Goal: Task Accomplishment & Management: Complete application form

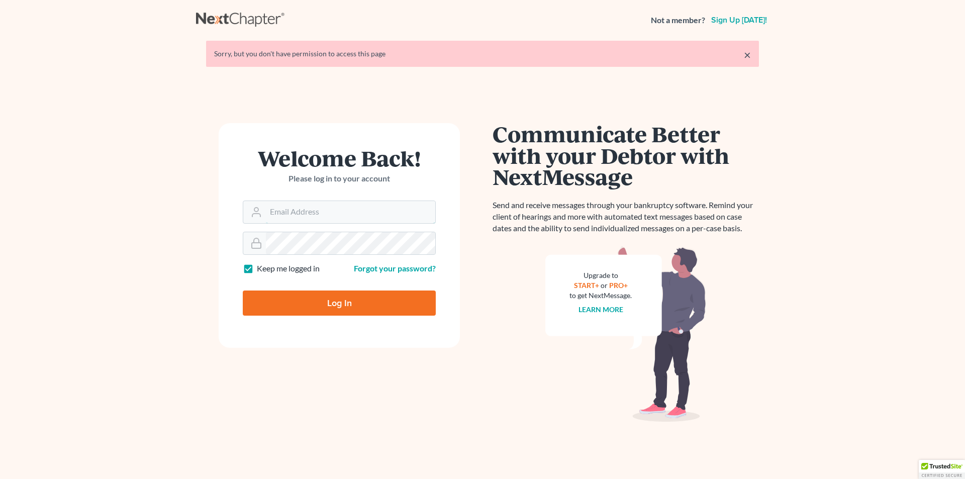
type input "bkparalegal@yourlawsmith.com"
click at [372, 302] on input "Log In" at bounding box center [339, 303] width 193 height 25
type input "Thinking..."
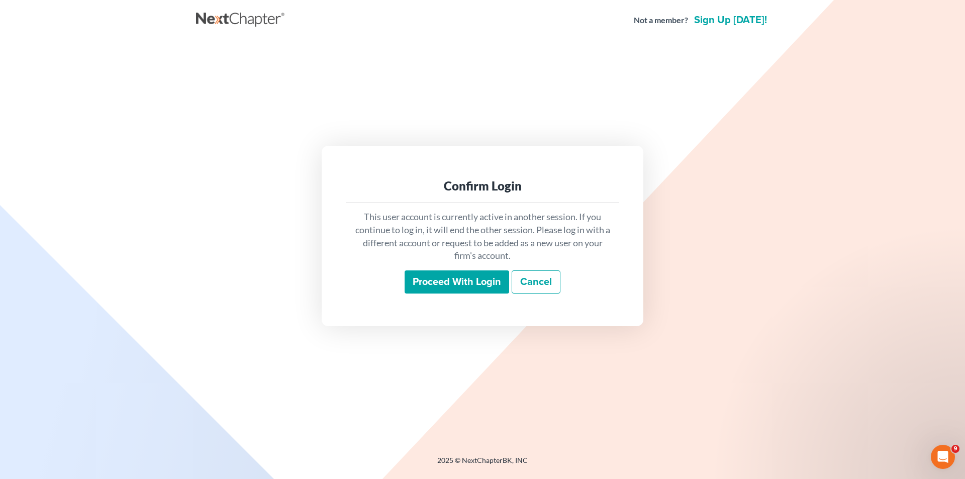
click at [450, 282] on input "Proceed with login" at bounding box center [457, 281] width 105 height 23
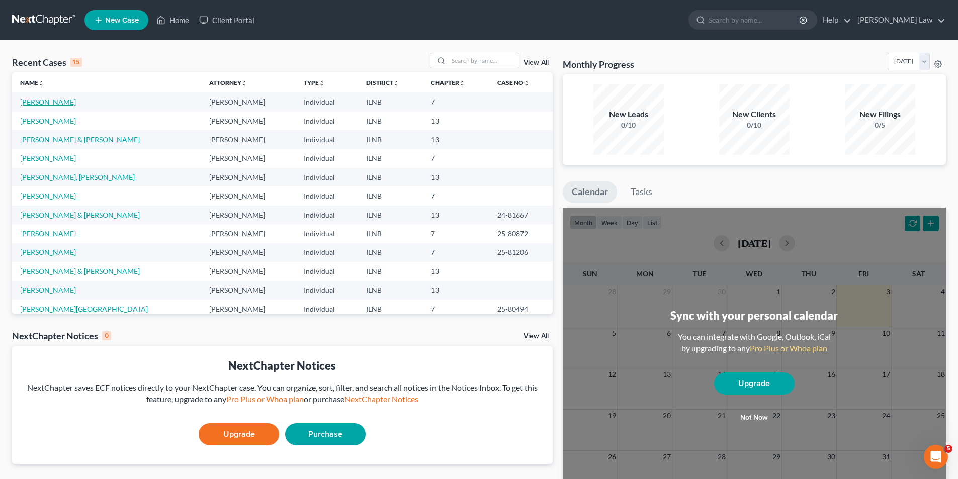
click at [52, 103] on link "Siebold, Amy" at bounding box center [48, 102] width 56 height 9
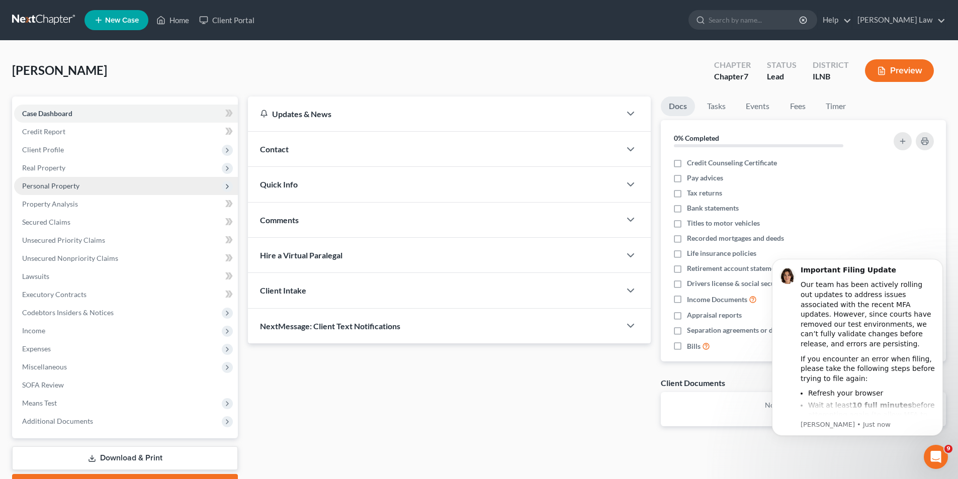
click at [73, 187] on span "Personal Property" at bounding box center [50, 185] width 57 height 9
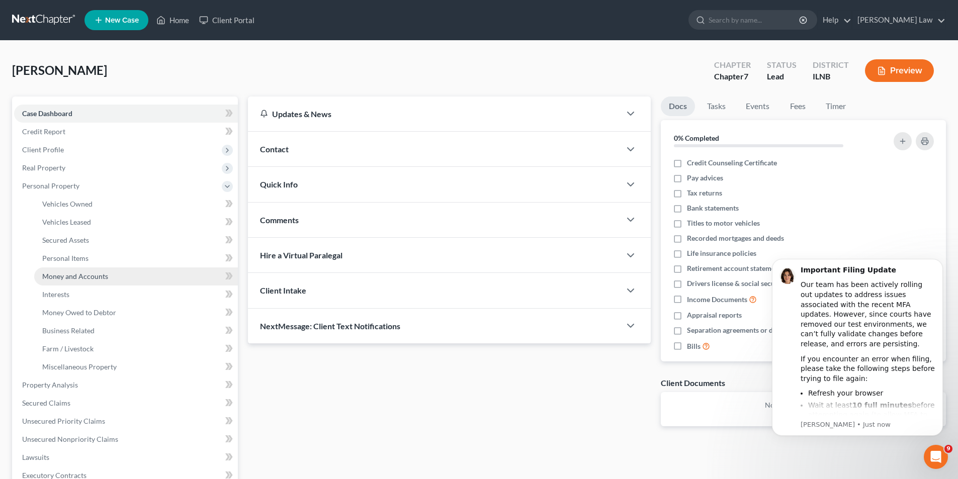
click at [94, 274] on span "Money and Accounts" at bounding box center [75, 276] width 66 height 9
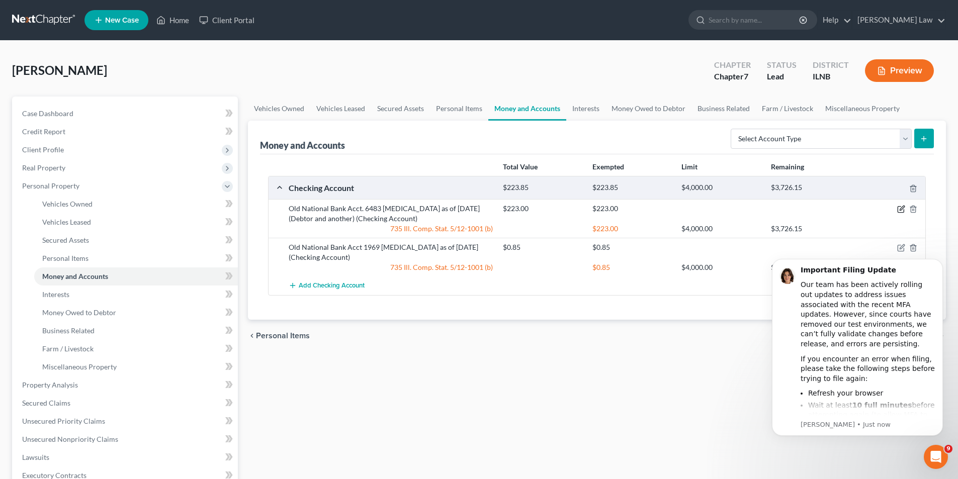
click at [900, 208] on icon "button" at bounding box center [901, 209] width 8 height 8
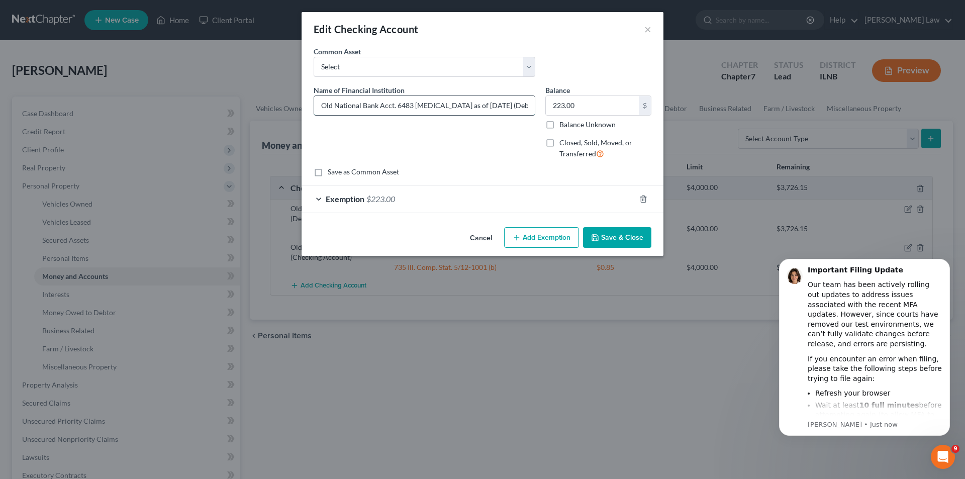
drag, startPoint x: 441, startPoint y: 106, endPoint x: 464, endPoint y: 104, distance: 23.2
click at [464, 104] on input "Old National Bank Acct. 6483 Bal as of 7/23/25 (Debtor and another)" at bounding box center [424, 105] width 221 height 19
type input "Old National Bank Acct. 6483 Bal as of 9/23/25 (Debtor and another)"
type input "63.03"
click at [642, 198] on icon "button" at bounding box center [643, 199] width 8 height 8
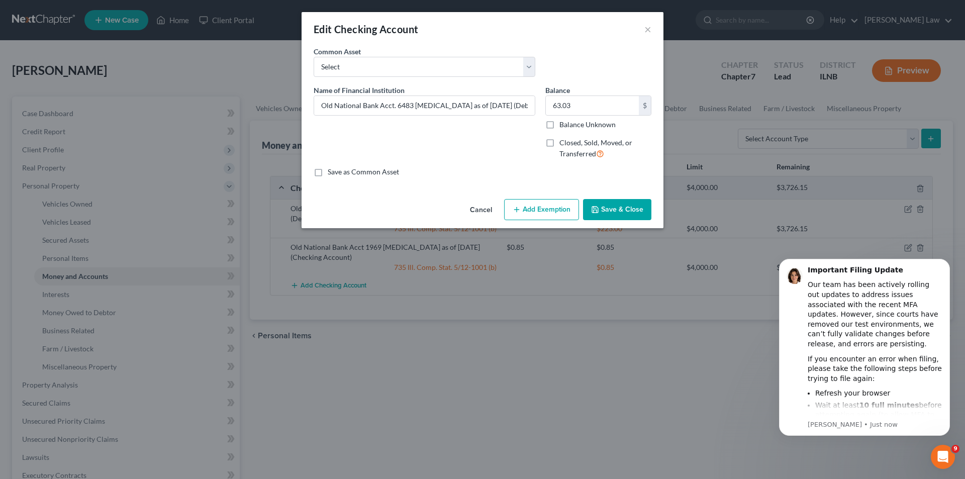
click at [560, 214] on button "Add Exemption" at bounding box center [541, 209] width 75 height 21
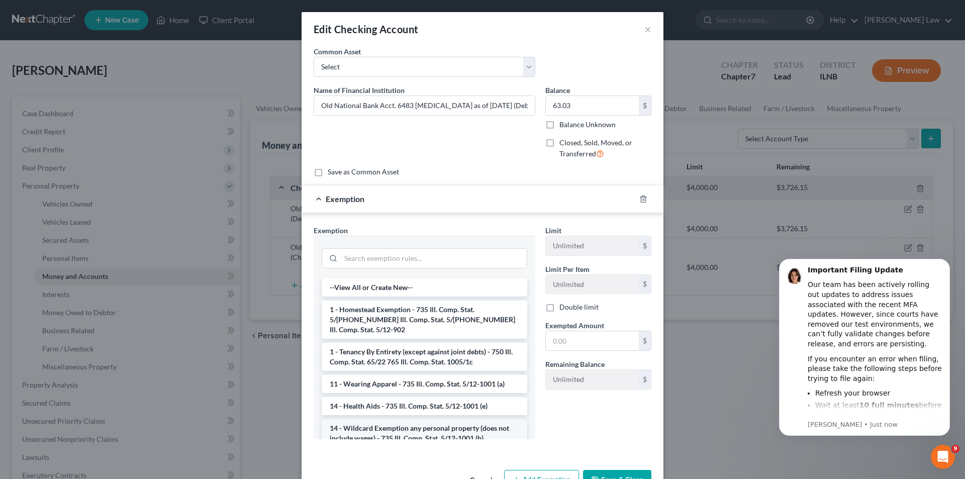
click at [365, 425] on li "14 - Wildcard Exemption any personal property (does not include wages) - 735 Il…" at bounding box center [425, 433] width 206 height 28
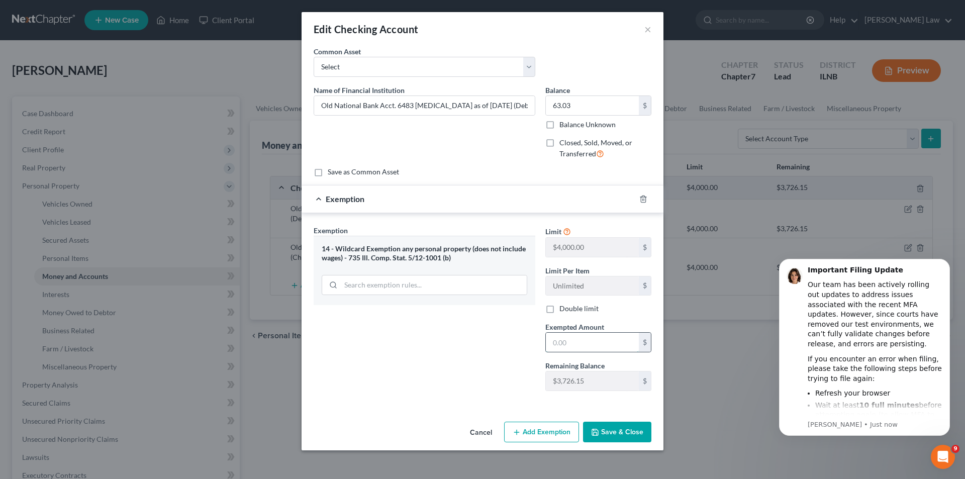
click at [559, 344] on input "text" at bounding box center [592, 342] width 93 height 19
type input "63.03"
click at [615, 439] on button "Save & Close" at bounding box center [617, 432] width 68 height 21
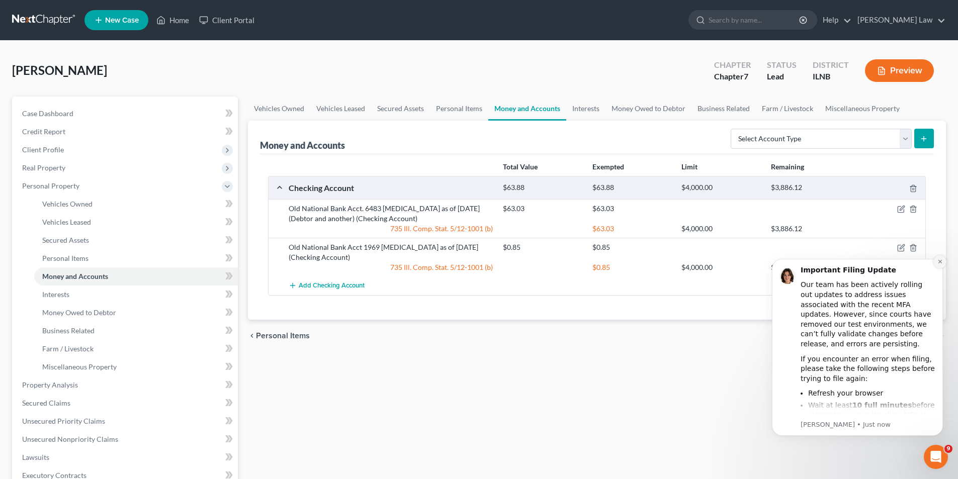
click at [941, 262] on icon "Dismiss notification" at bounding box center [940, 262] width 6 height 6
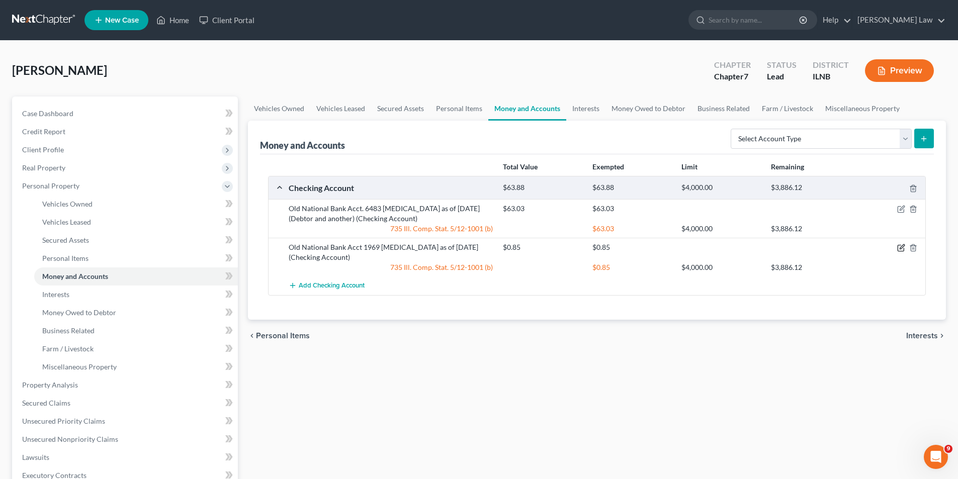
click at [900, 247] on icon "button" at bounding box center [901, 248] width 8 height 8
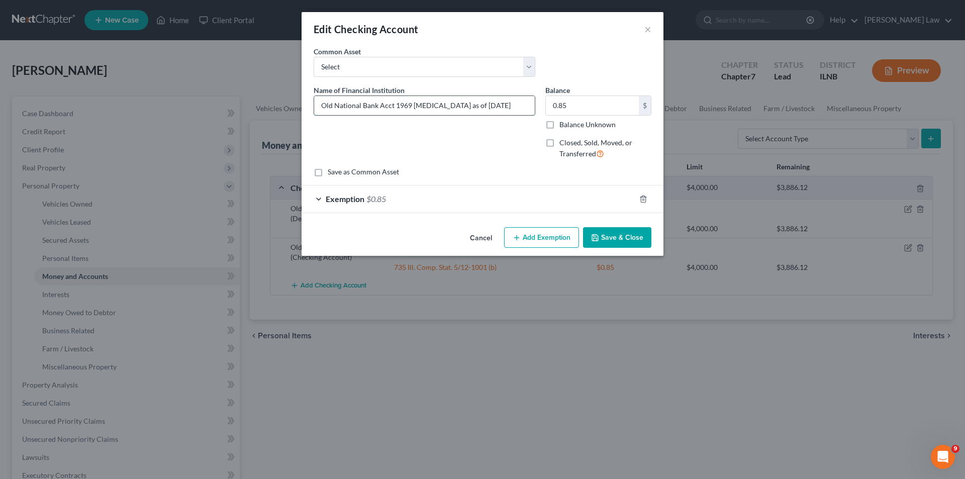
drag, startPoint x: 438, startPoint y: 104, endPoint x: 453, endPoint y: 102, distance: 15.7
click at [453, 102] on input "Old National Bank Acct 1969 Bal as of 8/29/25" at bounding box center [424, 105] width 221 height 19
type input "Old National Bank Acct 1969 Bal as of 9/30/25"
type input "Old National Bank Acct 1969 Bal as of0.85 9/30/25"
click at [570, 108] on input "text" at bounding box center [592, 105] width 93 height 19
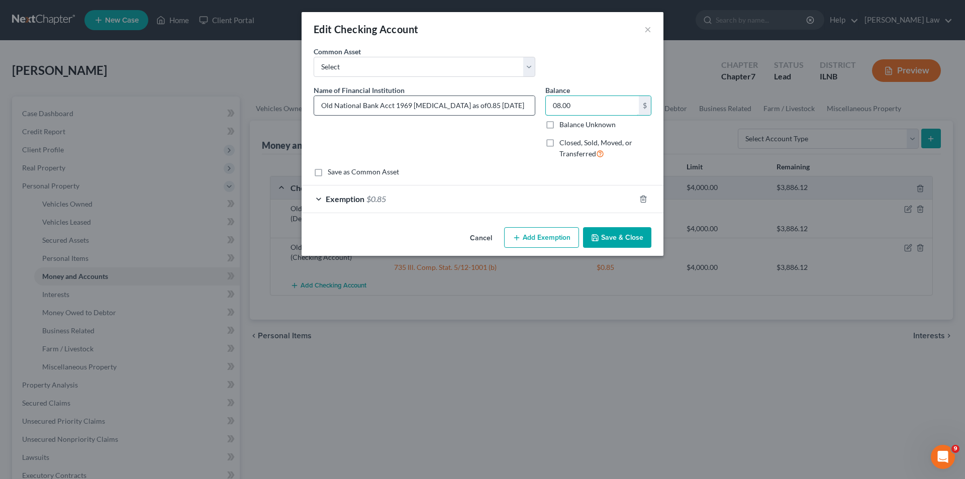
drag, startPoint x: 577, startPoint y: 104, endPoint x: 478, endPoint y: 107, distance: 99.1
click at [478, 107] on div "Name of Financial Institution * Old National Bank Acct 1969 Bal as of0.85 9/30/…" at bounding box center [483, 126] width 348 height 82
type input "0"
click at [645, 200] on icon "button" at bounding box center [643, 199] width 8 height 8
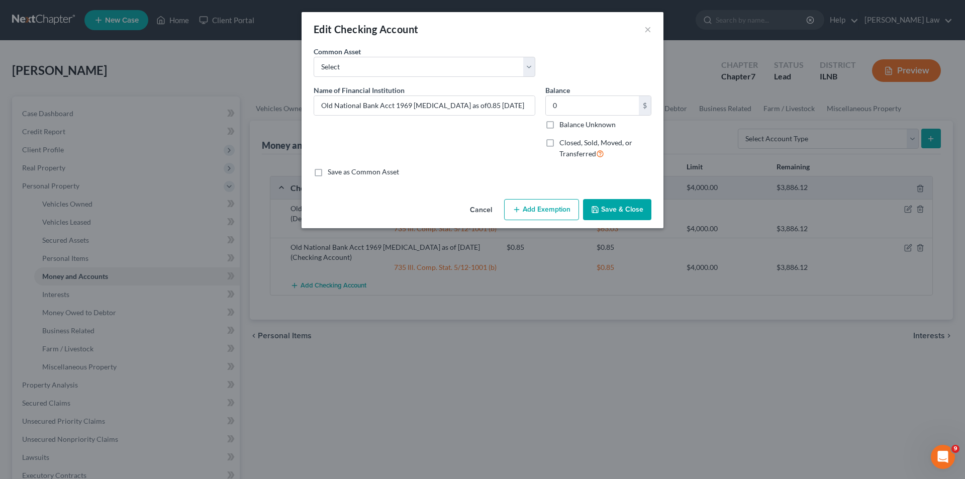
click at [624, 209] on button "Save & Close" at bounding box center [617, 209] width 68 height 21
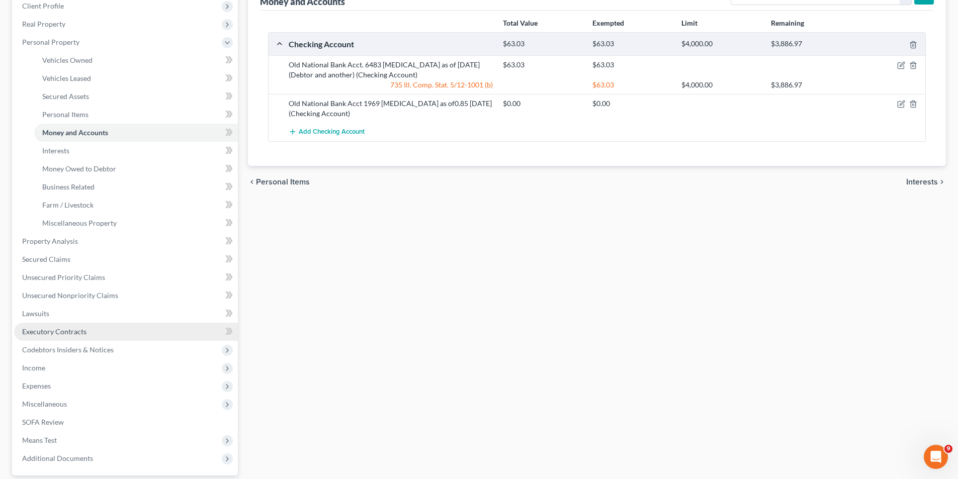
scroll to position [151, 0]
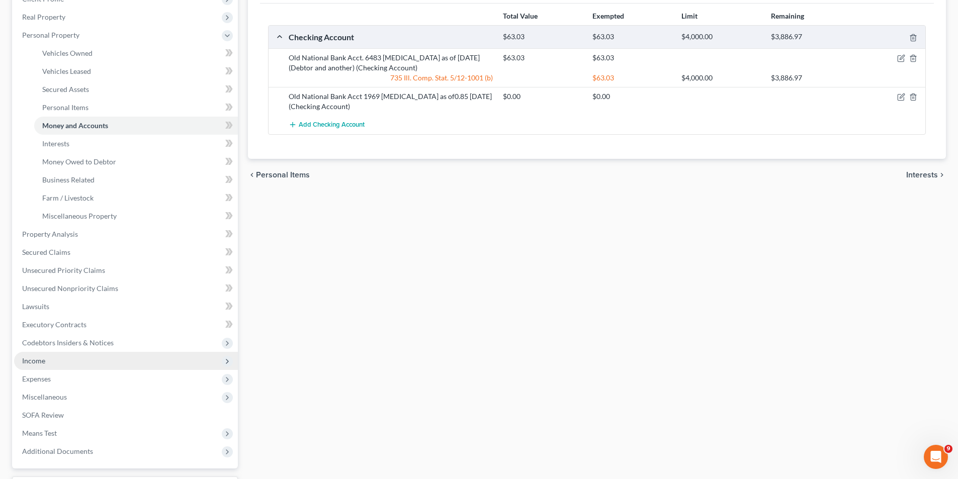
click at [48, 362] on span "Income" at bounding box center [126, 361] width 224 height 18
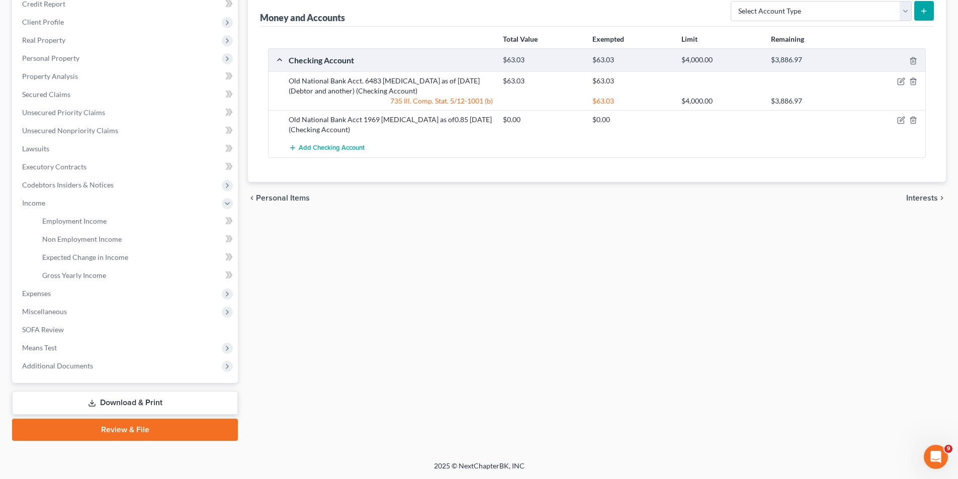
scroll to position [128, 0]
click at [61, 223] on span "Employment Income" at bounding box center [74, 221] width 64 height 9
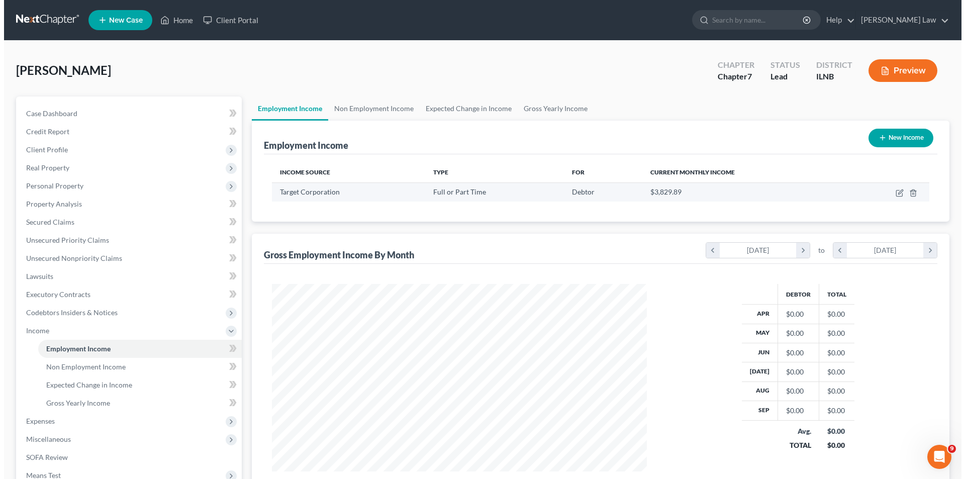
scroll to position [187, 395]
click at [894, 193] on icon "button" at bounding box center [896, 193] width 8 height 8
select select "0"
select select "24"
select select "3"
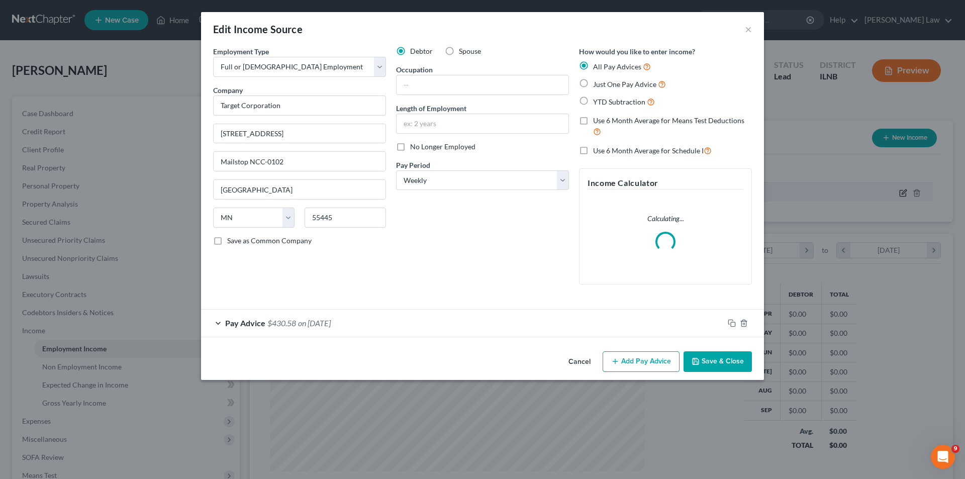
scroll to position [189, 399]
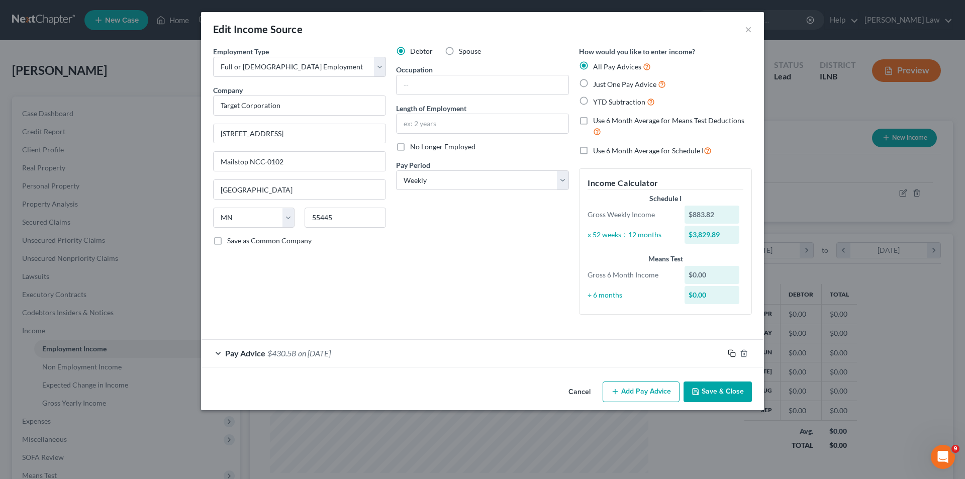
click at [732, 322] on div "How would you like to enter income? All Pay Advices Just One Pay Advice YTD Sub…" at bounding box center [665, 184] width 183 height 276
click at [729, 354] on icon "button" at bounding box center [730, 352] width 5 height 5
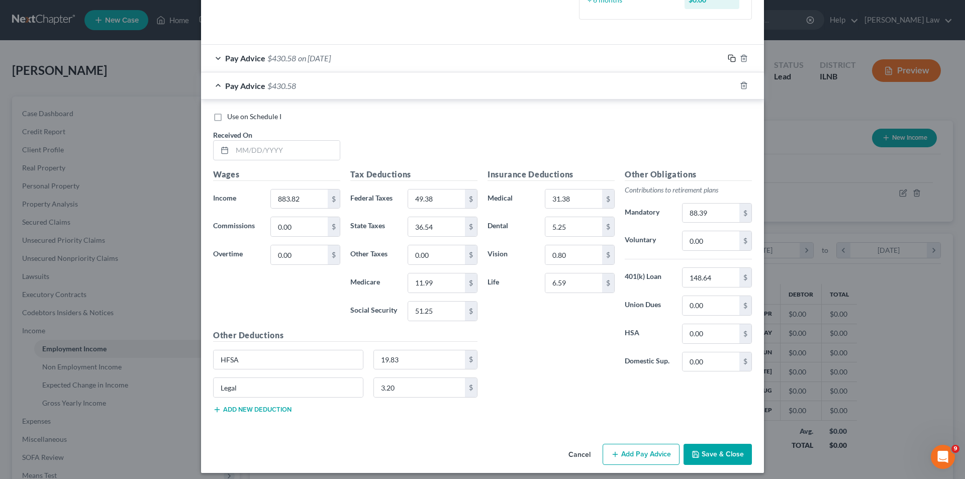
scroll to position [301, 0]
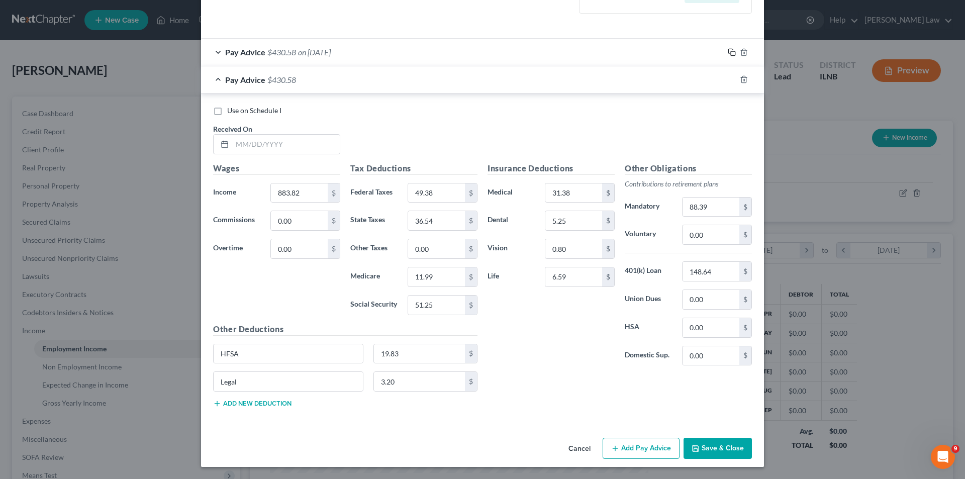
click at [728, 52] on icon "button" at bounding box center [732, 52] width 8 height 8
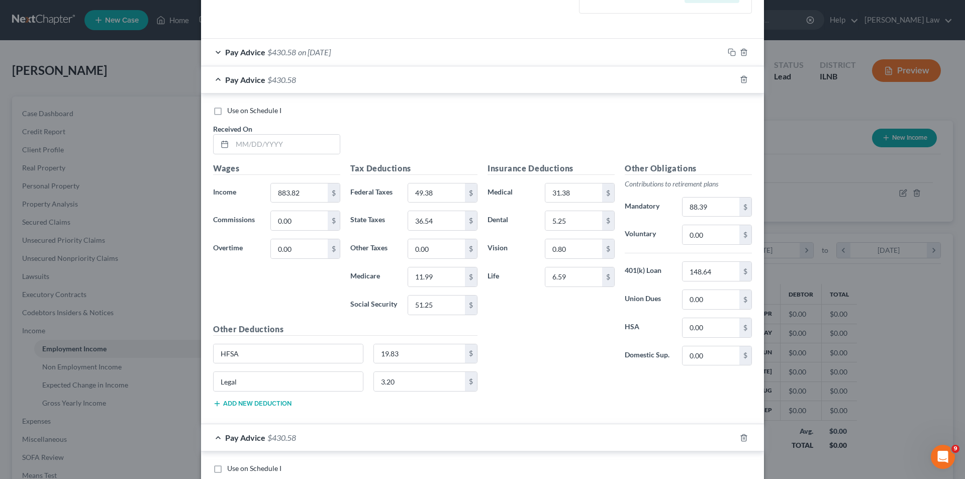
click at [211, 53] on div "Pay Advice $430.58 on 02/06/2025" at bounding box center [462, 52] width 523 height 27
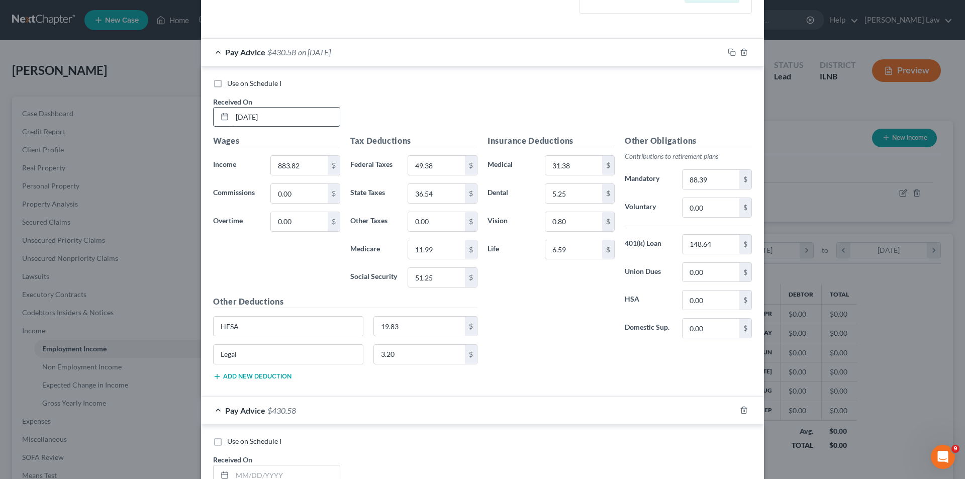
click at [280, 116] on input "02/06/2025" at bounding box center [286, 117] width 108 height 19
drag, startPoint x: 299, startPoint y: 117, endPoint x: 110, endPoint y: 116, distance: 189.0
click at [110, 116] on div "Edit Income Source × Employment Type * Select Full or Part Time Employment Self…" at bounding box center [482, 239] width 965 height 479
type input "4/3/25"
click at [308, 166] on input "883.82" at bounding box center [299, 165] width 57 height 19
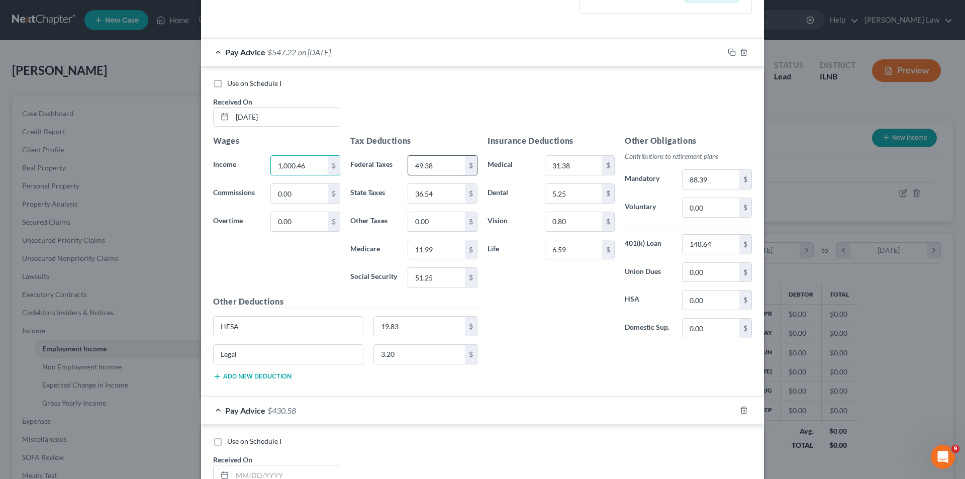
type input "1,000.46"
drag, startPoint x: 296, startPoint y: 166, endPoint x: 243, endPoint y: 169, distance: 52.9
click at [243, 169] on div "Income * 61.98 $" at bounding box center [276, 165] width 137 height 20
type input "1,000.46"
click at [438, 165] on input "text" at bounding box center [436, 165] width 57 height 19
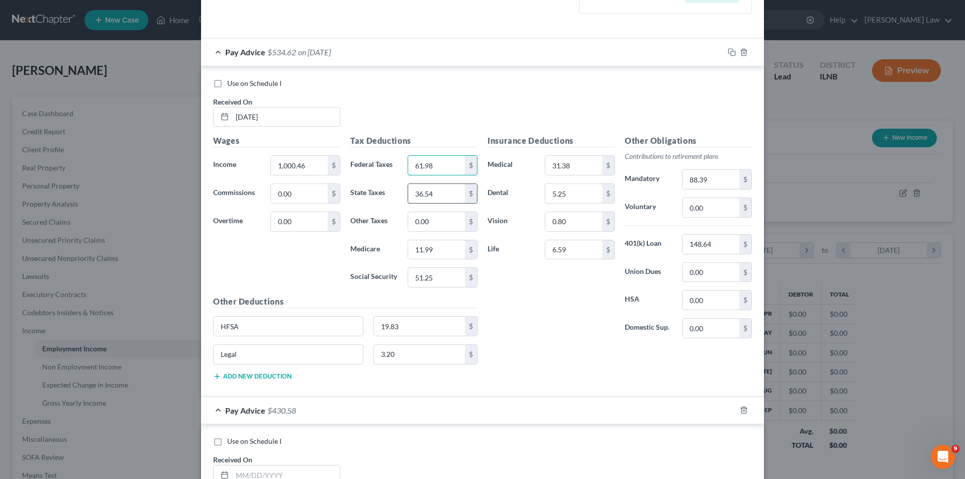
type input "61.98"
click at [453, 199] on input "36.54" at bounding box center [436, 193] width 57 height 19
type input "41.74"
click at [432, 253] on input "11.99" at bounding box center [436, 249] width 57 height 19
type input "13.68"
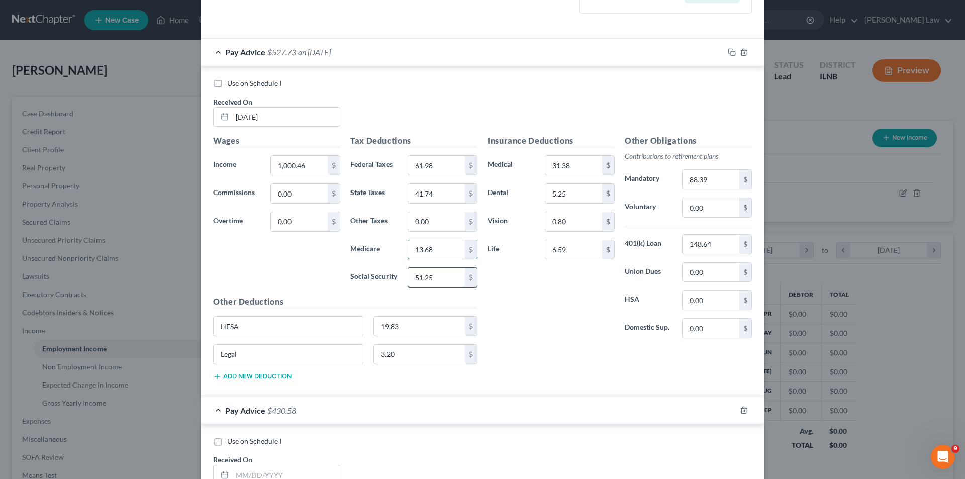
click at [437, 279] on input "51.25" at bounding box center [436, 277] width 57 height 19
type input "58.48"
click at [698, 242] on input "148.64" at bounding box center [711, 244] width 57 height 19
type input "100.05"
drag, startPoint x: 236, startPoint y: 328, endPoint x: 264, endPoint y: 328, distance: 28.7
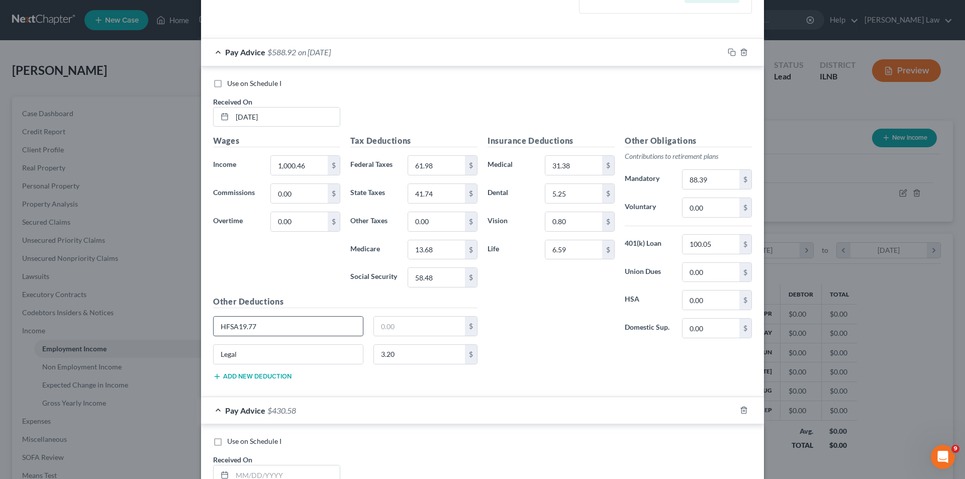
click at [264, 328] on input "HFSA19.77" at bounding box center [288, 326] width 149 height 19
type input "HFSA"
click at [379, 326] on input "text" at bounding box center [419, 326] width 91 height 19
type input "19.77"
click at [345, 352] on input "Legal" at bounding box center [288, 354] width 149 height 19
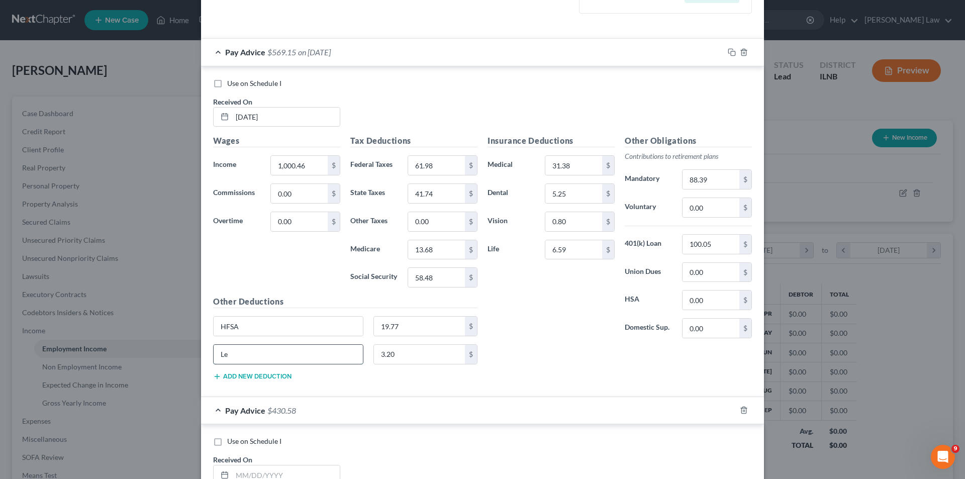
type input "L"
click at [400, 350] on input "3.20" at bounding box center [419, 354] width 91 height 19
type input "100.05"
type input "148.64"
click at [568, 310] on div "Insurance Deductions Medical 31.38 $ Dental 5.25 $ Vision 0.80 $ Life 6.59 $" at bounding box center [551, 241] width 137 height 212
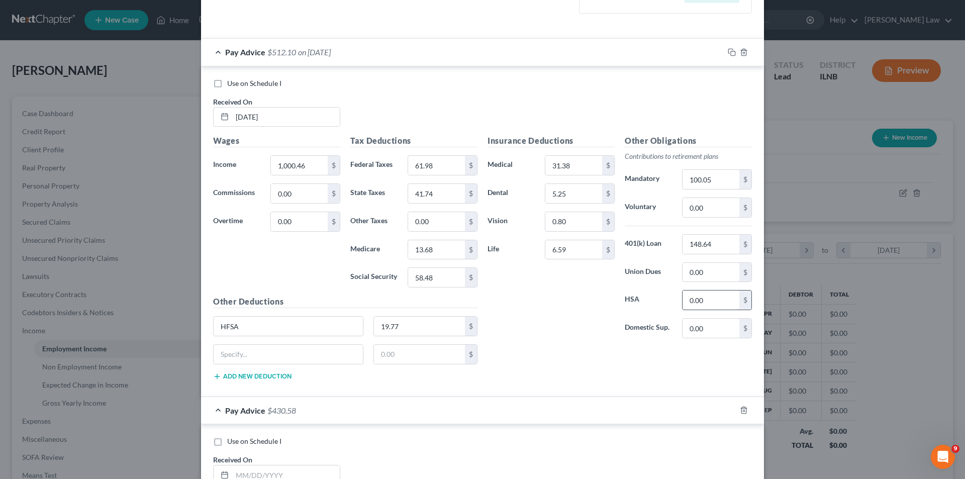
click at [722, 303] on input "0.00" at bounding box center [711, 300] width 57 height 19
type input "19.77"
click at [291, 328] on input "HFSA" at bounding box center [288, 326] width 149 height 19
type input "H"
type input "Legal"
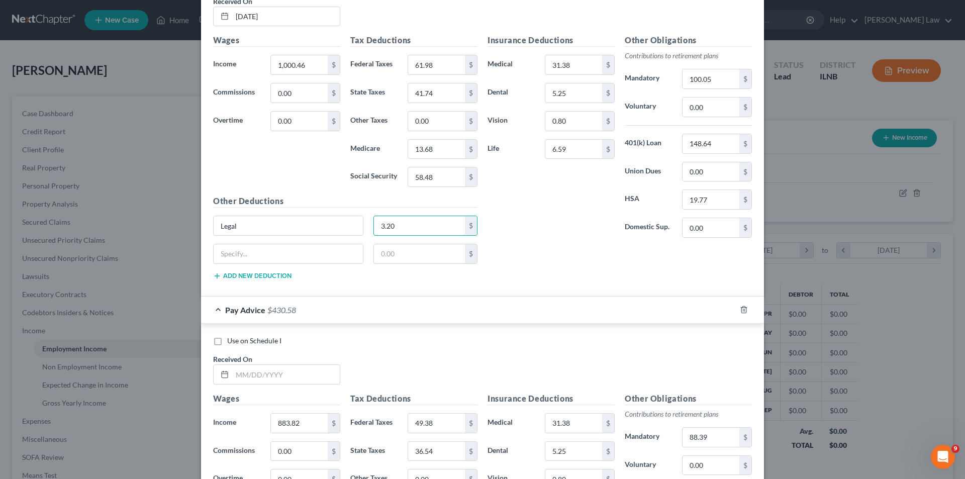
scroll to position [452, 0]
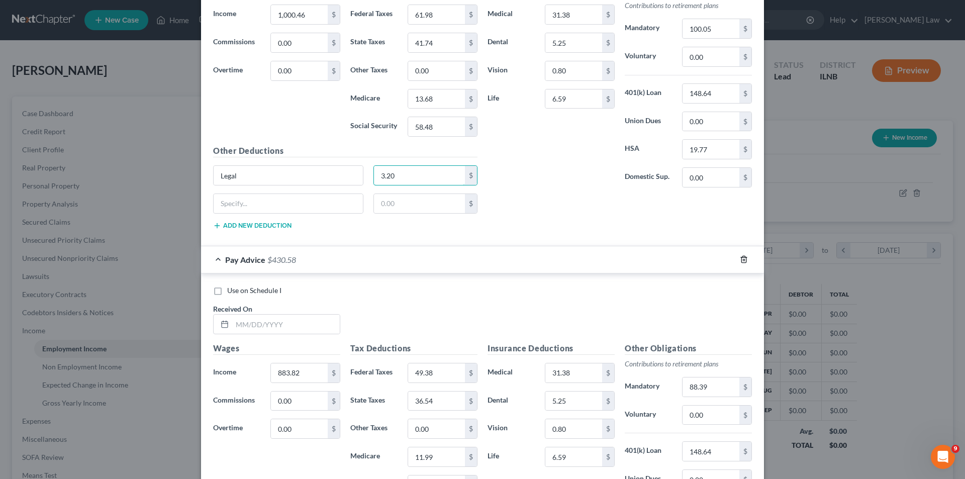
type input "3.20"
click at [743, 259] on icon "button" at bounding box center [744, 259] width 8 height 8
click at [744, 260] on line "button" at bounding box center [744, 260] width 0 height 2
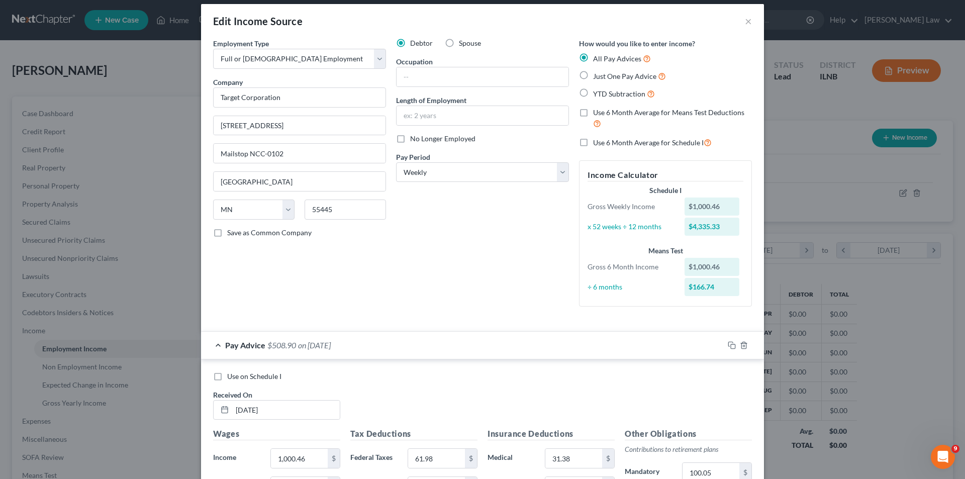
scroll to position [0, 0]
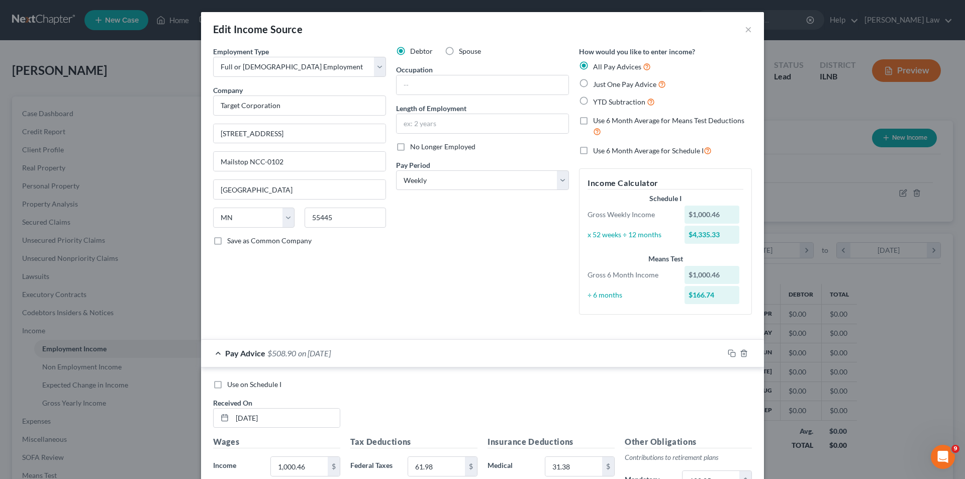
click at [410, 148] on label "No Longer Employed" at bounding box center [442, 147] width 65 height 10
click at [414, 148] on input "No Longer Employed" at bounding box center [417, 145] width 7 height 7
checkbox input "true"
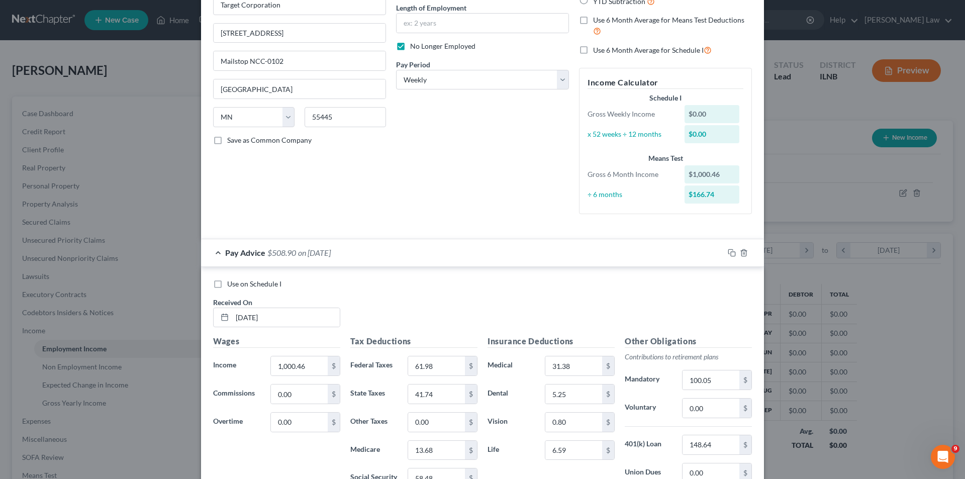
scroll to position [273, 0]
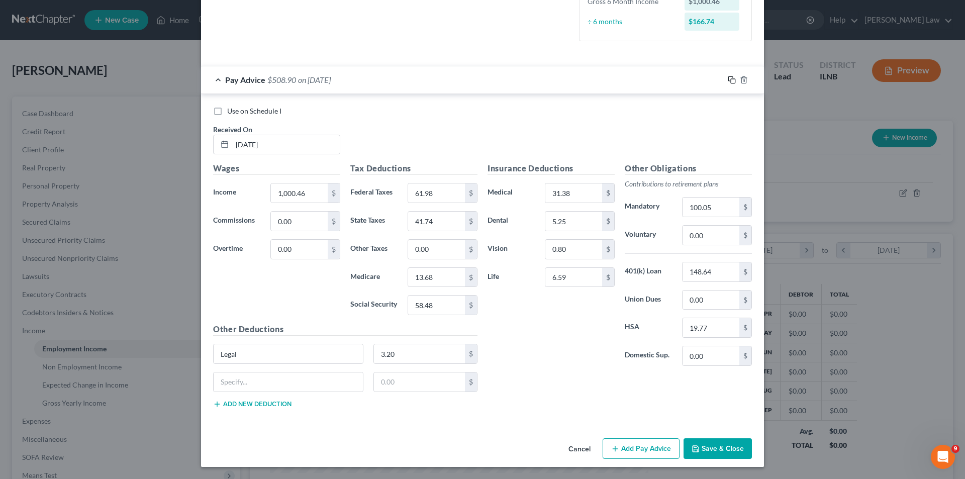
click at [731, 79] on rect "button" at bounding box center [733, 81] width 5 height 5
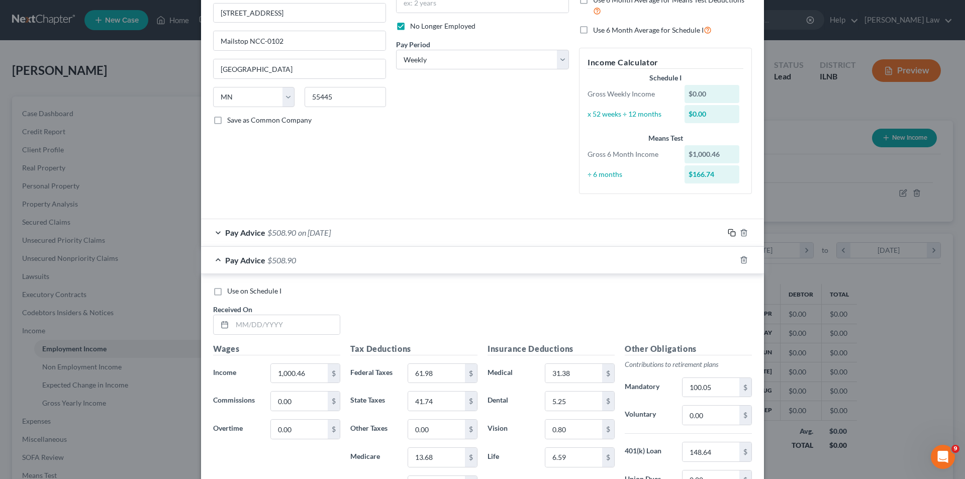
scroll to position [201, 0]
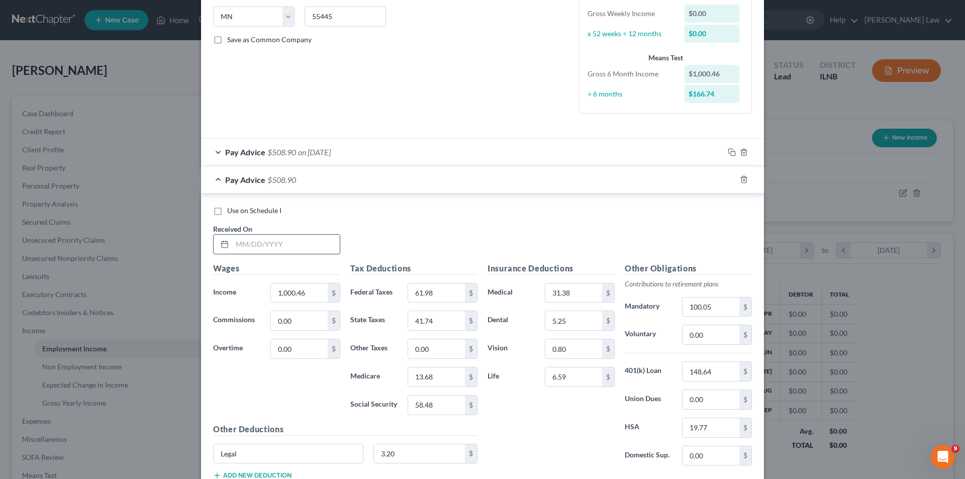
click at [240, 244] on input "text" at bounding box center [286, 244] width 108 height 19
type input "4/10/25"
click at [314, 299] on input "1,000.46" at bounding box center [299, 292] width 57 height 19
type input "876.31"
click at [449, 297] on input "61.98" at bounding box center [436, 292] width 57 height 19
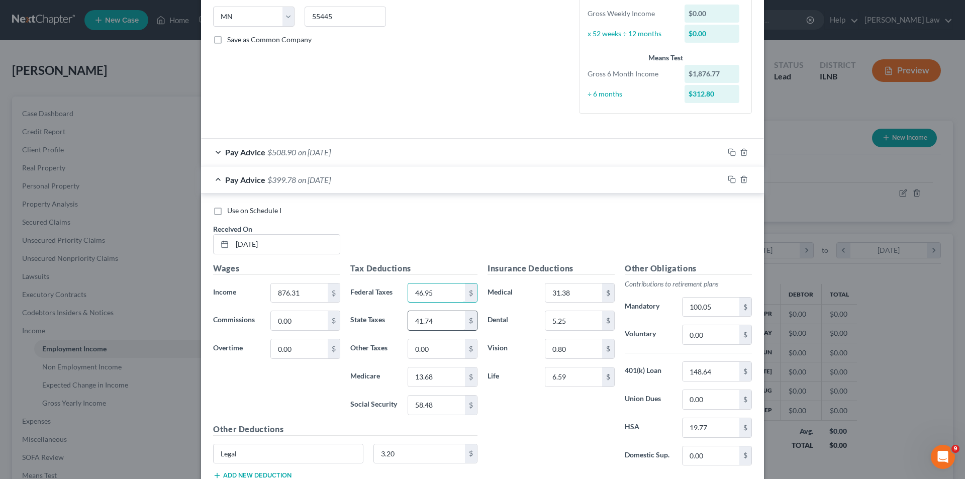
type input "46.95"
click at [437, 316] on input "41.74" at bounding box center [436, 320] width 57 height 19
type input "35.54"
click at [442, 380] on input "13.68" at bounding box center [436, 376] width 57 height 19
type input "11.68"
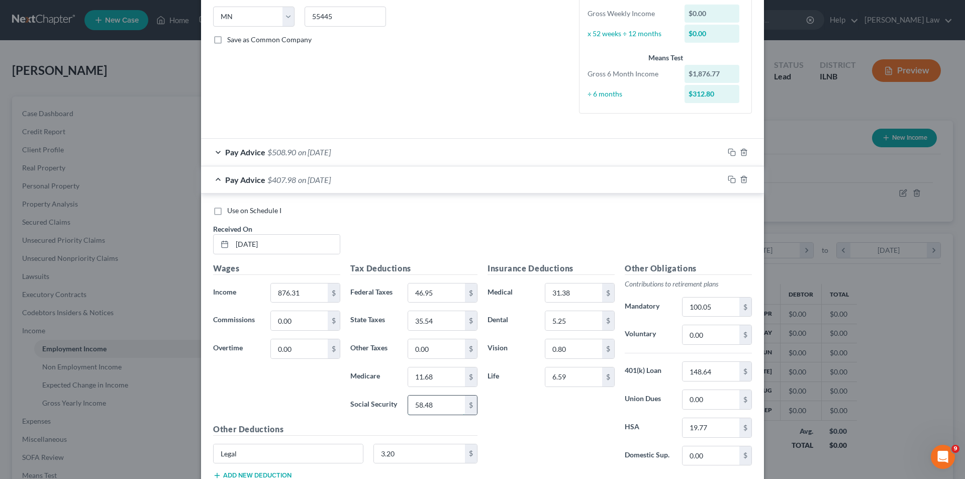
click at [442, 409] on input "58.48" at bounding box center [436, 405] width 57 height 19
type input "49.94"
click at [518, 434] on div "Insurance Deductions Medical 31.38 $ Dental 5.25 $ Vision 0.80 $ Life 6.59 $" at bounding box center [551, 368] width 137 height 212
type input "28.85"
type input "87.64"
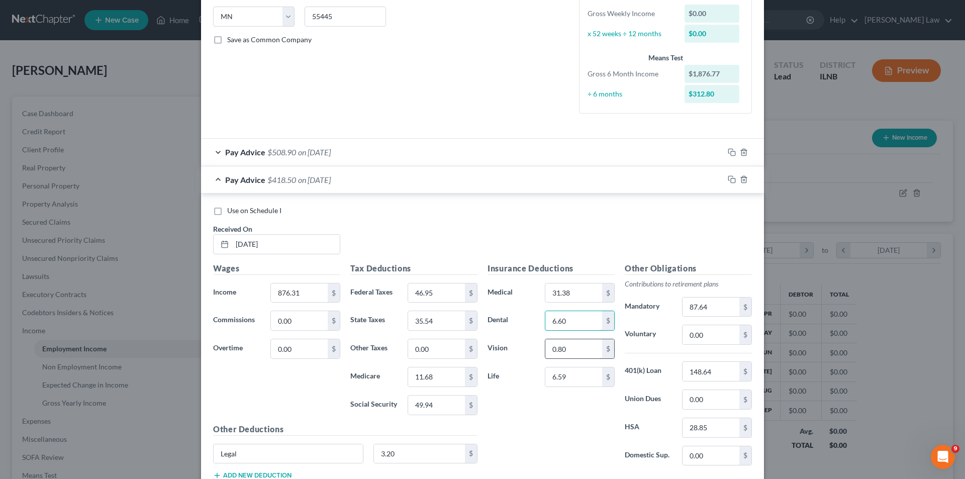
type input "6.60"
click at [570, 350] on input "0.80" at bounding box center [573, 348] width 57 height 19
type input "0.82"
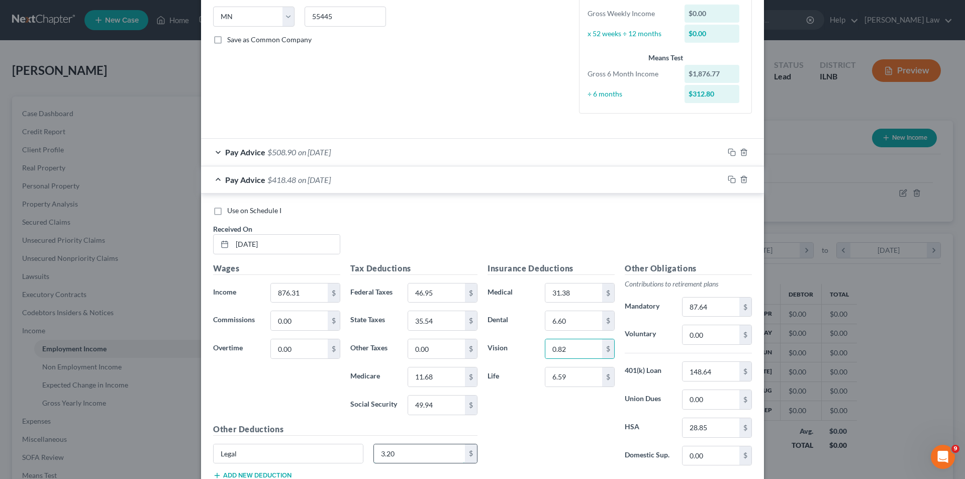
click at [420, 452] on input "3.20" at bounding box center [419, 453] width 91 height 19
type input "3.35"
type input "6.94"
click at [548, 410] on div "Insurance Deductions Medical 31.38 $ Dental 6.60 $ Vision 0.82 $ Life 6.94 $" at bounding box center [551, 368] width 137 height 212
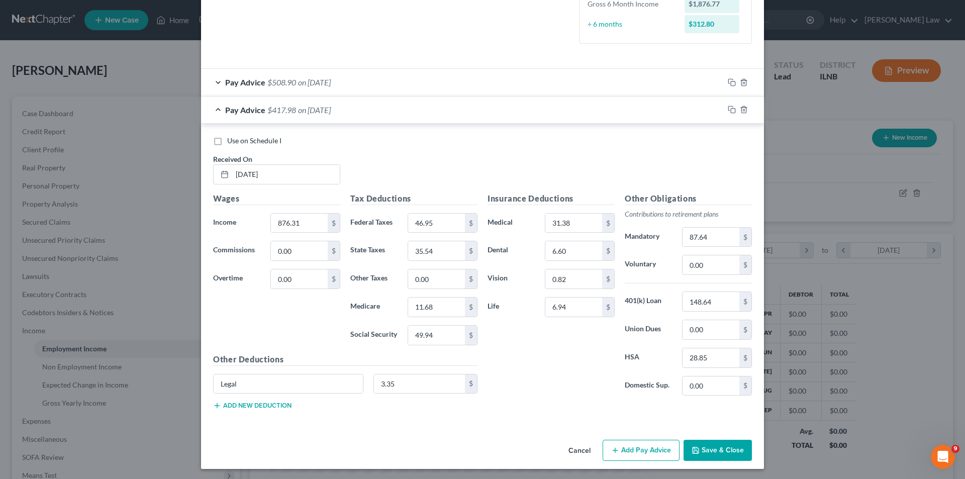
scroll to position [273, 0]
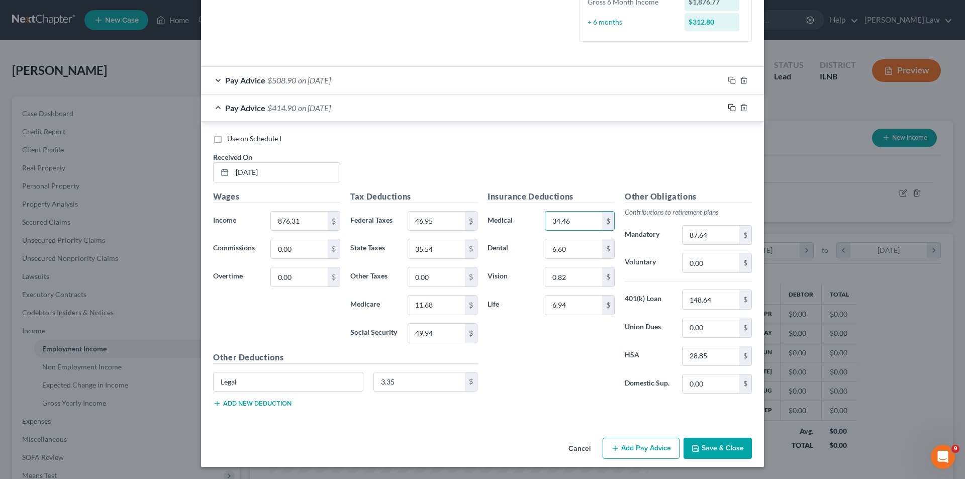
type input "34.46"
click at [728, 105] on icon "button" at bounding box center [730, 107] width 5 height 5
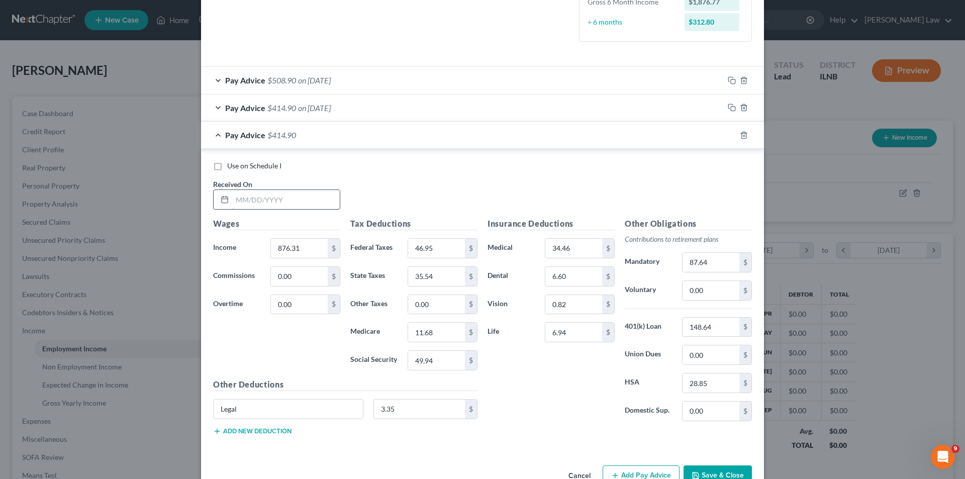
click at [238, 203] on input "text" at bounding box center [286, 199] width 108 height 19
type input "4/17/25"
click at [312, 250] on input "876.31" at bounding box center [299, 248] width 57 height 19
type input "876.32"
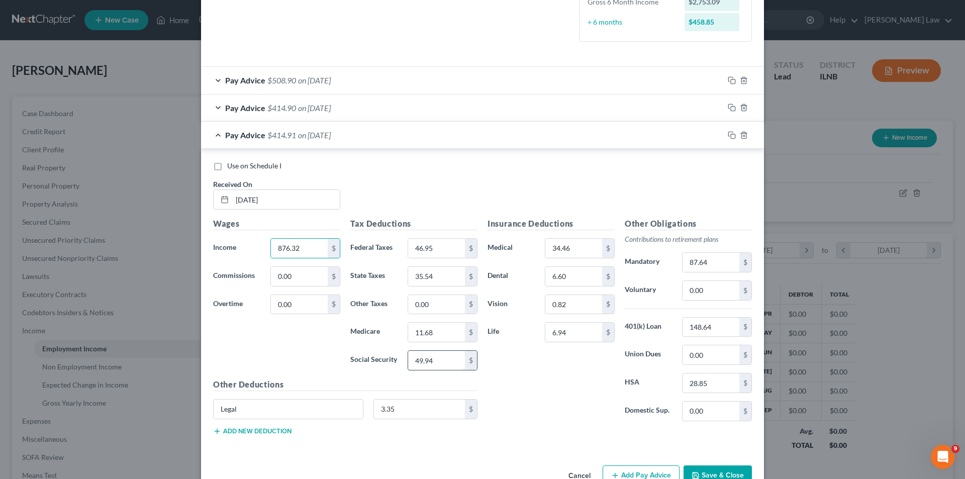
click at [441, 362] on input "49.94" at bounding box center [436, 360] width 57 height 19
type input "49.95"
click at [728, 133] on icon "button" at bounding box center [732, 135] width 8 height 8
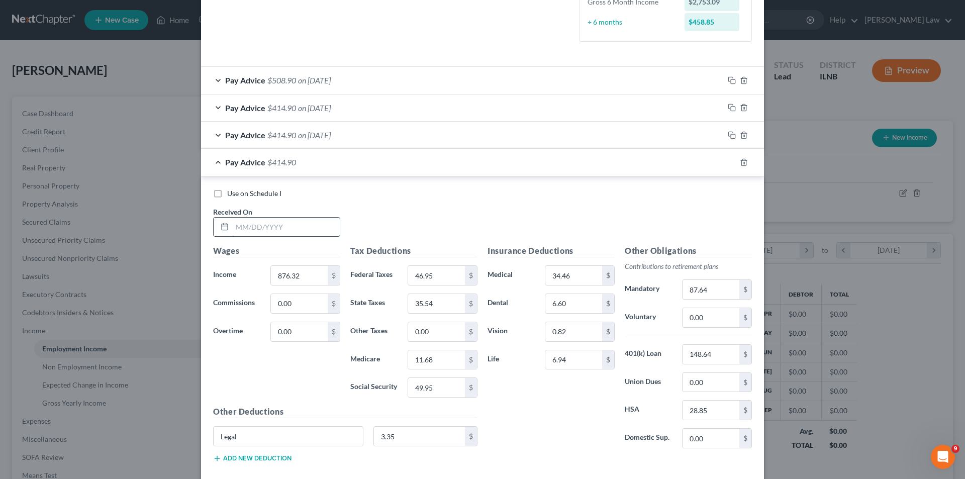
click at [234, 229] on input "text" at bounding box center [286, 227] width 108 height 19
type input "4/24/25"
click at [299, 276] on input "876.32" at bounding box center [299, 275] width 57 height 19
type input "893.43"
click at [437, 275] on input "46.95" at bounding box center [436, 275] width 57 height 19
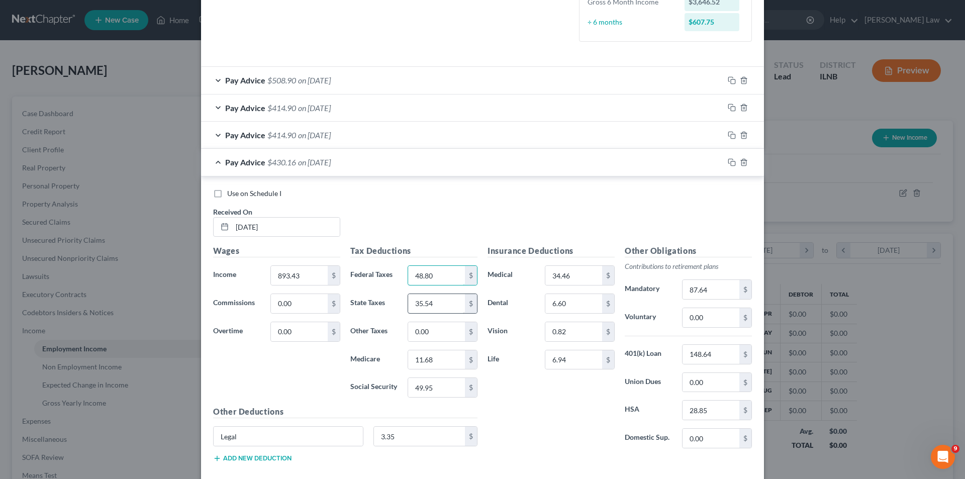
type input "48.80"
click at [440, 305] on input "35.54" at bounding box center [436, 303] width 57 height 19
type input "36.30"
click at [446, 364] on input "11.68" at bounding box center [436, 359] width 57 height 19
type input "11.93"
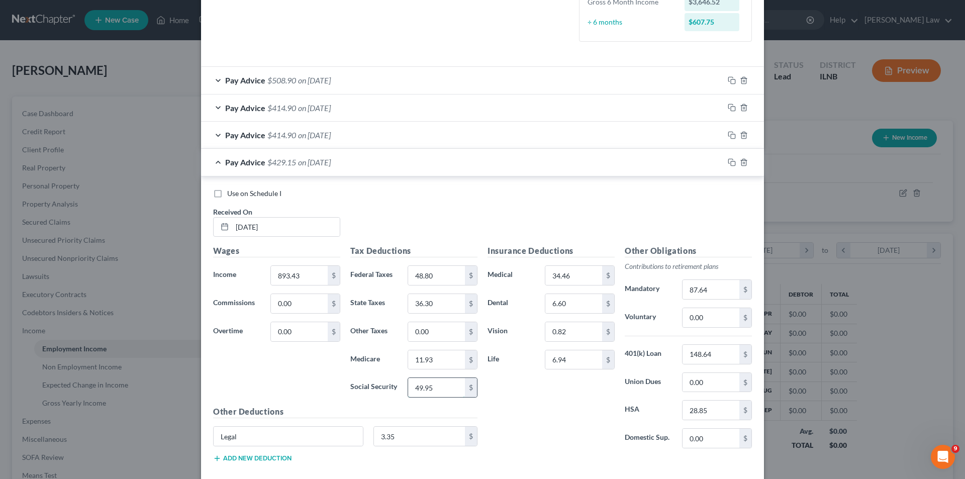
click at [442, 394] on input "49.95" at bounding box center [436, 387] width 57 height 19
type input "51.01"
click at [722, 292] on input "89.35" at bounding box center [711, 289] width 57 height 19
drag, startPoint x: 722, startPoint y: 292, endPoint x: 667, endPoint y: 289, distance: 54.9
click at [668, 291] on div "Mandatory 89.35 $" at bounding box center [688, 289] width 137 height 20
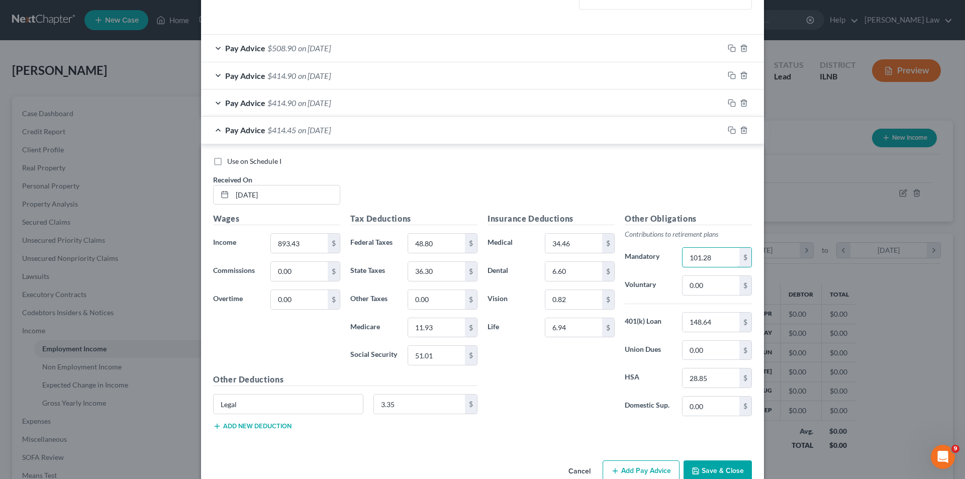
scroll to position [323, 0]
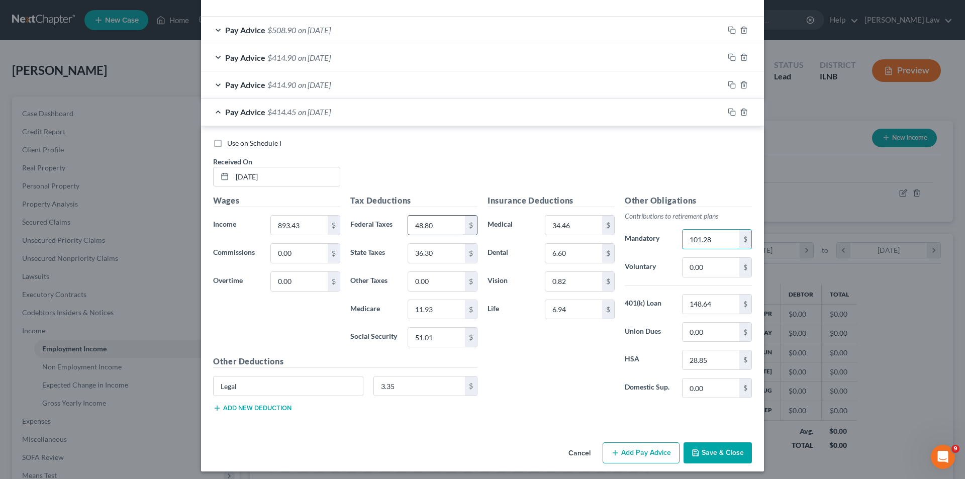
drag, startPoint x: 720, startPoint y: 233, endPoint x: 456, endPoint y: 219, distance: 264.8
click at [456, 219] on div "Wages Income * 893.43 $ Commissions 0.00 $ Overtime 0.00 $ Tax Deductions Feder…" at bounding box center [482, 308] width 549 height 226
type input "89.35"
click at [729, 112] on icon "button" at bounding box center [732, 112] width 8 height 8
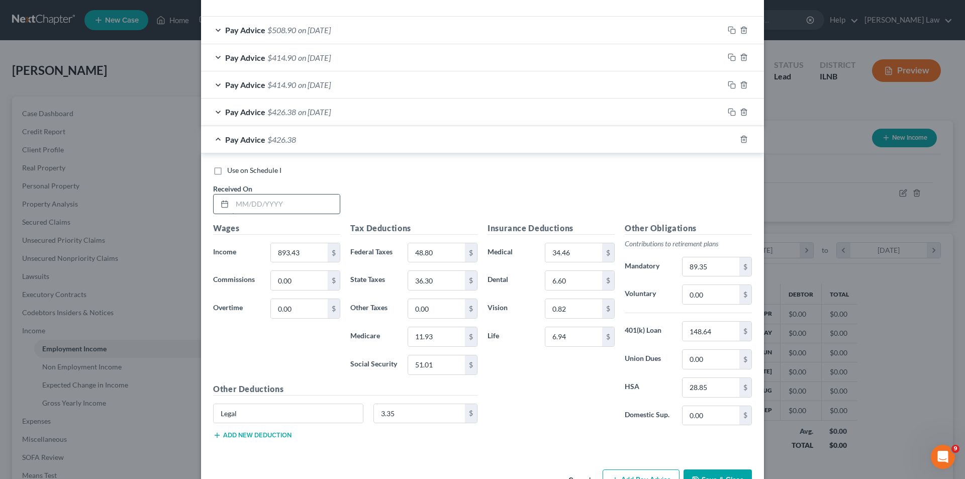
click at [251, 207] on input "text" at bounding box center [286, 204] width 108 height 19
type input "5/1/25"
click at [307, 253] on input "893.43" at bounding box center [299, 252] width 57 height 19
type input "1,012.75"
click at [709, 261] on input "89.35" at bounding box center [711, 266] width 57 height 19
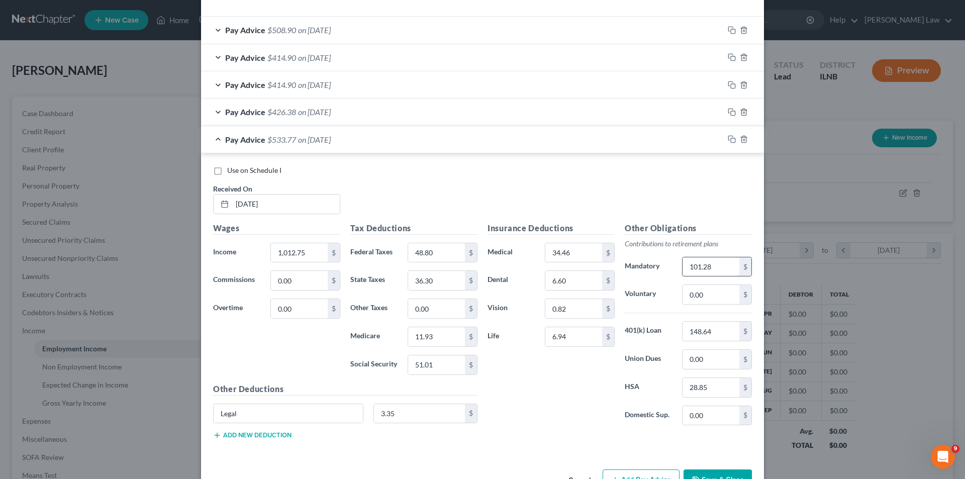
type input "101.28"
click at [445, 250] on input "48.80" at bounding box center [436, 252] width 57 height 19
type input "61.69"
click at [446, 281] on input "36.30" at bounding box center [436, 280] width 57 height 19
type input "41.62"
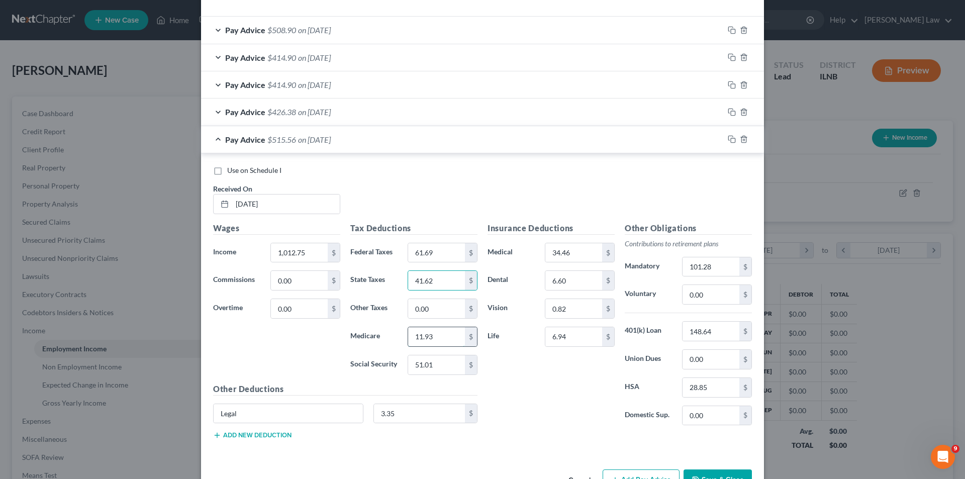
click at [452, 338] on input "11.93" at bounding box center [436, 336] width 57 height 19
type input "13.66"
click at [438, 365] on input "51.01" at bounding box center [436, 364] width 57 height 19
type input "58.40"
click at [729, 137] on icon "button" at bounding box center [732, 139] width 8 height 8
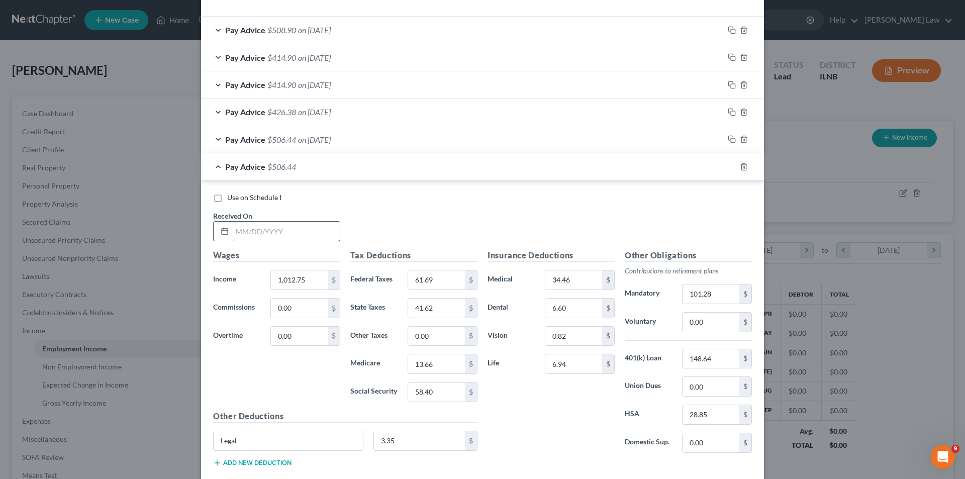
click at [236, 233] on input "text" at bounding box center [286, 231] width 108 height 19
type input "5/8/25"
click at [312, 281] on input "1,012.75" at bounding box center [299, 279] width 57 height 19
type input "714.86"
click at [437, 279] on input "61.69" at bounding box center [436, 279] width 57 height 19
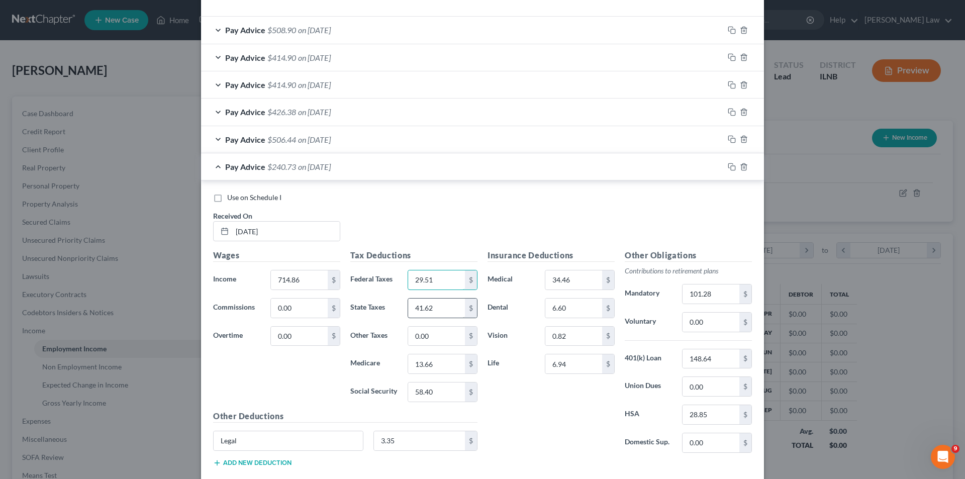
type input "29.51"
click at [441, 305] on input "41.62" at bounding box center [436, 308] width 57 height 19
type input "28.35"
click at [438, 366] on input "13.66" at bounding box center [436, 363] width 57 height 19
type input "9.34"
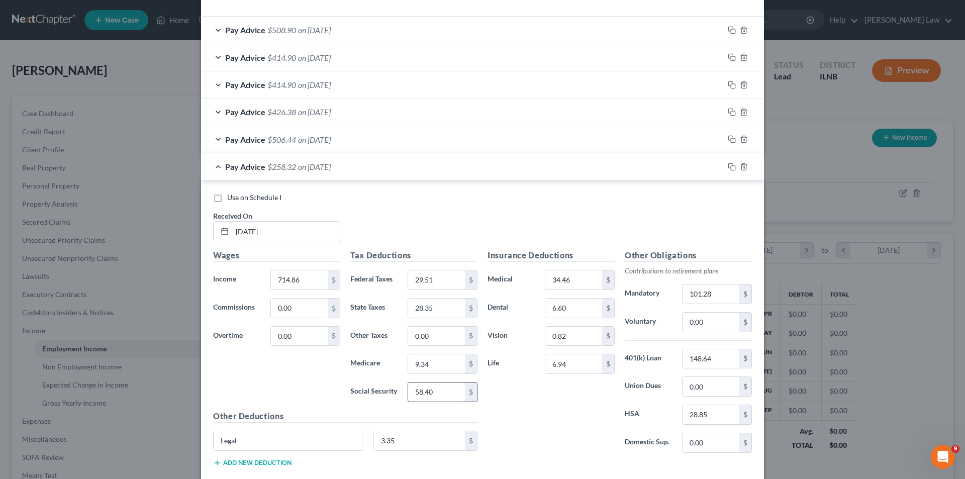
click at [439, 392] on input "58.40" at bounding box center [436, 392] width 57 height 19
type input "39.94"
type input "71.49"
click at [728, 164] on icon "button" at bounding box center [732, 167] width 8 height 8
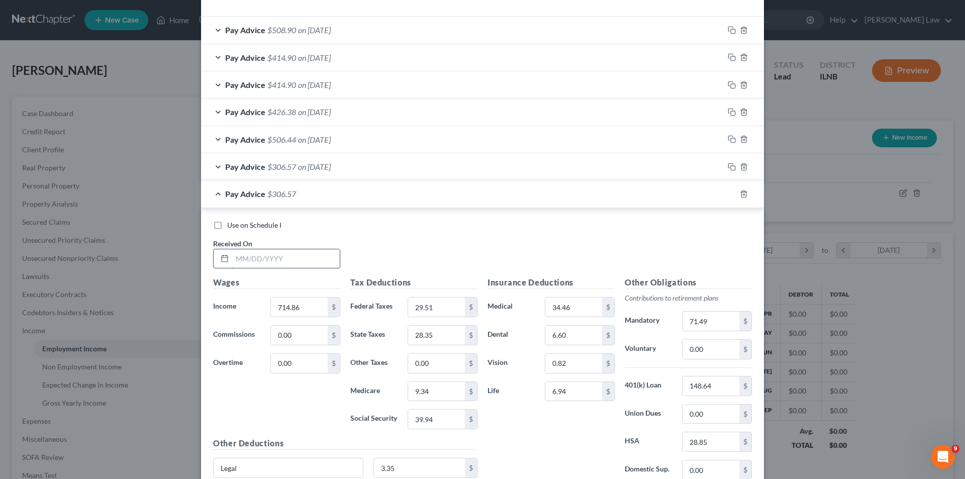
click at [240, 258] on input "text" at bounding box center [286, 258] width 108 height 19
type input "5/15/25"
click at [300, 306] on input "714.86" at bounding box center [299, 307] width 57 height 19
type input "1,072.28"
click at [440, 306] on input "29.51" at bounding box center [436, 307] width 57 height 19
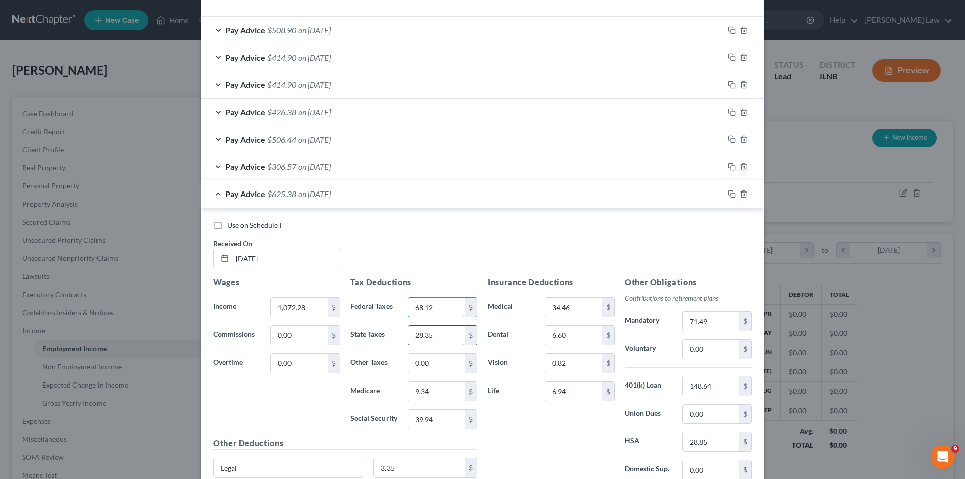
type input "68.12"
click at [438, 332] on input "28.35" at bounding box center [436, 335] width 57 height 19
type input "44.27"
click at [434, 392] on input "9.34" at bounding box center [436, 391] width 57 height 19
type input "14.52"
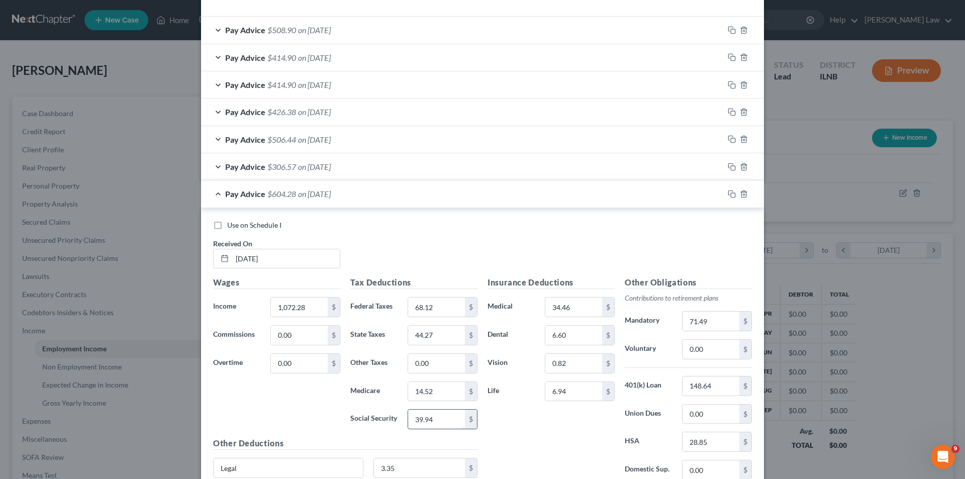
click at [428, 423] on input "39.94" at bounding box center [436, 419] width 57 height 19
type input "62.10"
click at [717, 319] on input "71.49" at bounding box center [711, 321] width 57 height 19
type input "107.23"
click at [728, 192] on icon "button" at bounding box center [732, 194] width 8 height 8
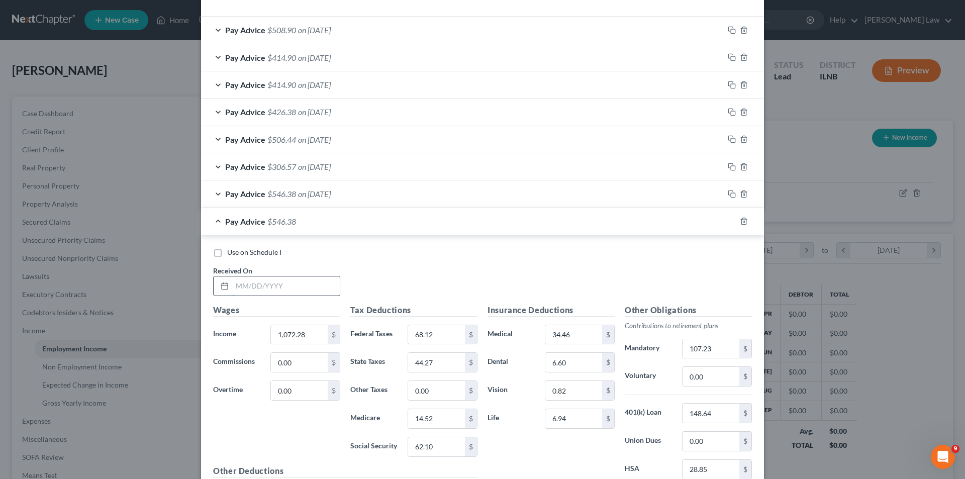
click at [238, 292] on input "text" at bounding box center [286, 285] width 108 height 19
type input "5/22/25"
click at [314, 335] on input "1,072.28" at bounding box center [299, 334] width 57 height 19
type input "860.41"
click at [439, 336] on input "68.12" at bounding box center [436, 334] width 57 height 19
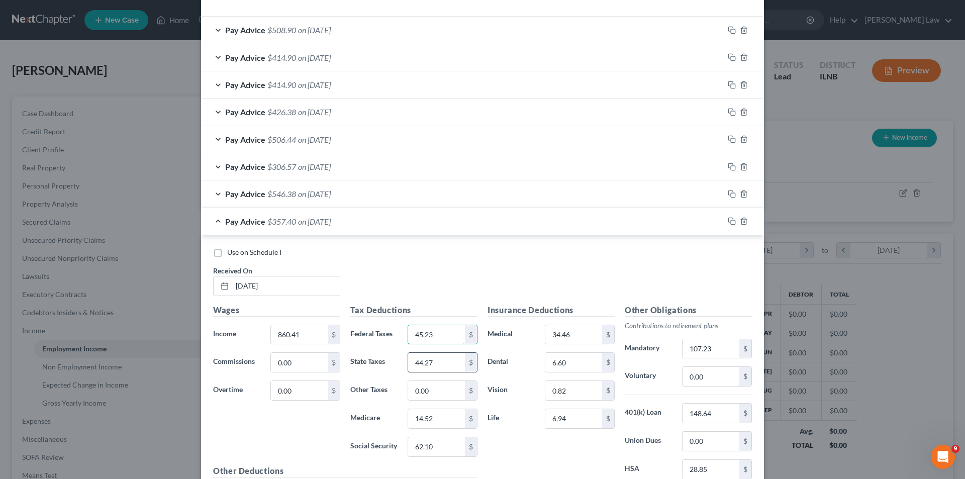
type input "45.23"
click at [435, 366] on input "44.27" at bounding box center [436, 362] width 57 height 19
type input "34.83"
click at [437, 422] on input "14.52" at bounding box center [436, 418] width 57 height 19
type input "11.45"
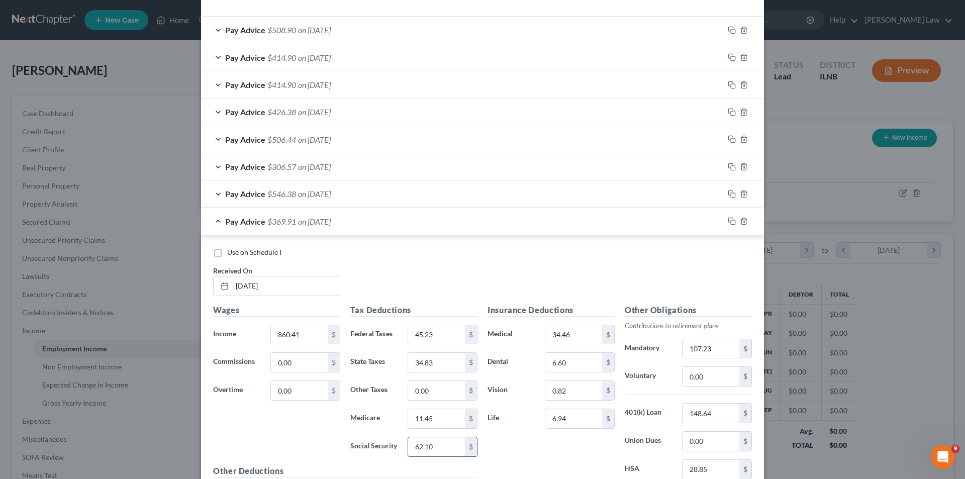
click at [447, 450] on input "62.10" at bounding box center [436, 446] width 57 height 19
type input "48.96"
click at [727, 349] on input "107.23" at bounding box center [711, 348] width 57 height 19
type input "86.05"
click at [730, 221] on icon "button" at bounding box center [732, 221] width 8 height 8
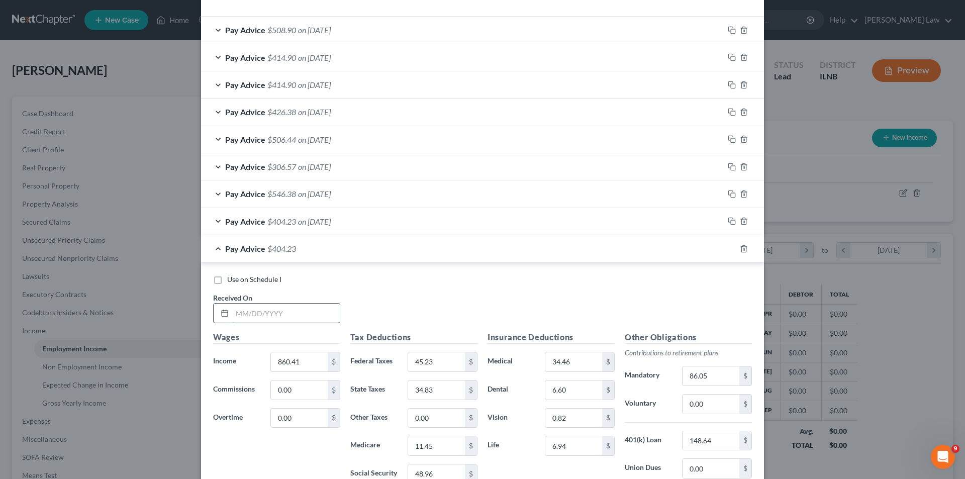
click at [253, 314] on input "text" at bounding box center [286, 313] width 108 height 19
type input "5/29/25"
click at [303, 363] on input "860.41" at bounding box center [299, 361] width 57 height 19
type input "894.31"
click at [443, 365] on input "45.23" at bounding box center [436, 361] width 57 height 19
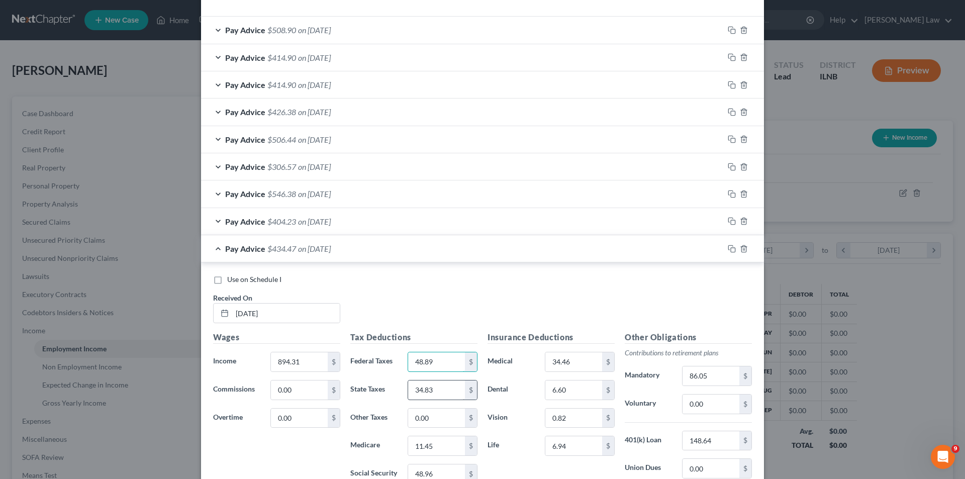
type input "48.89"
click at [440, 391] on input "34.83" at bounding box center [436, 389] width 57 height 19
type input "36.34"
click at [443, 442] on input "11.45" at bounding box center [436, 445] width 57 height 19
type input "11.94"
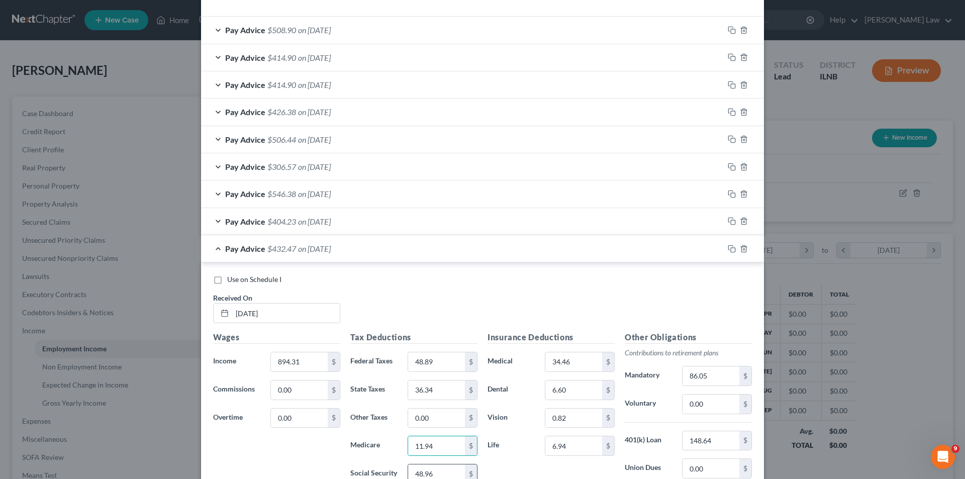
click at [433, 471] on input "48.96" at bounding box center [436, 473] width 57 height 19
type input "51.06"
click at [713, 374] on input "86.05" at bounding box center [711, 375] width 57 height 19
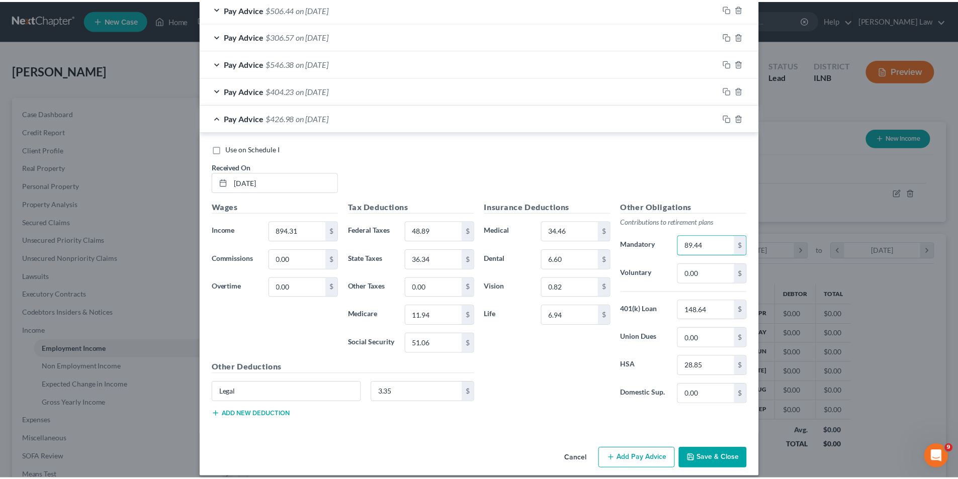
scroll to position [464, 0]
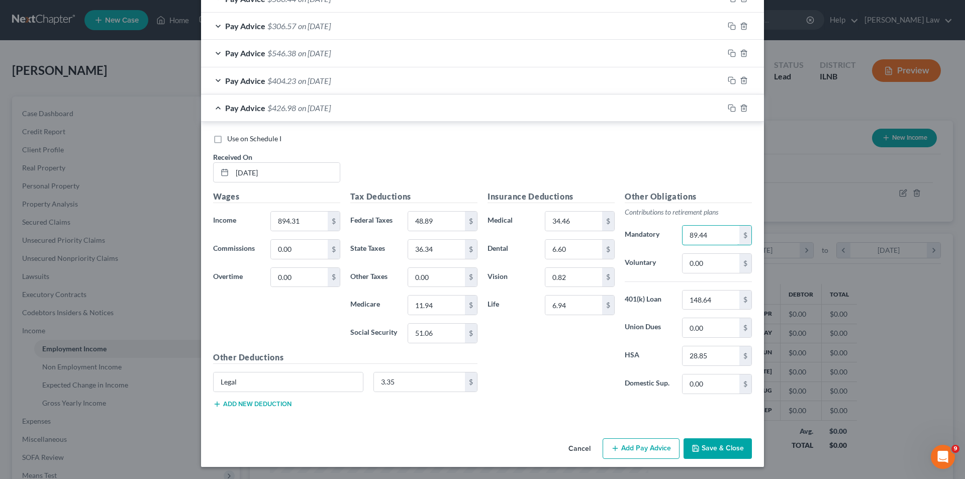
type input "89.44"
click at [735, 446] on button "Save & Close" at bounding box center [718, 448] width 68 height 21
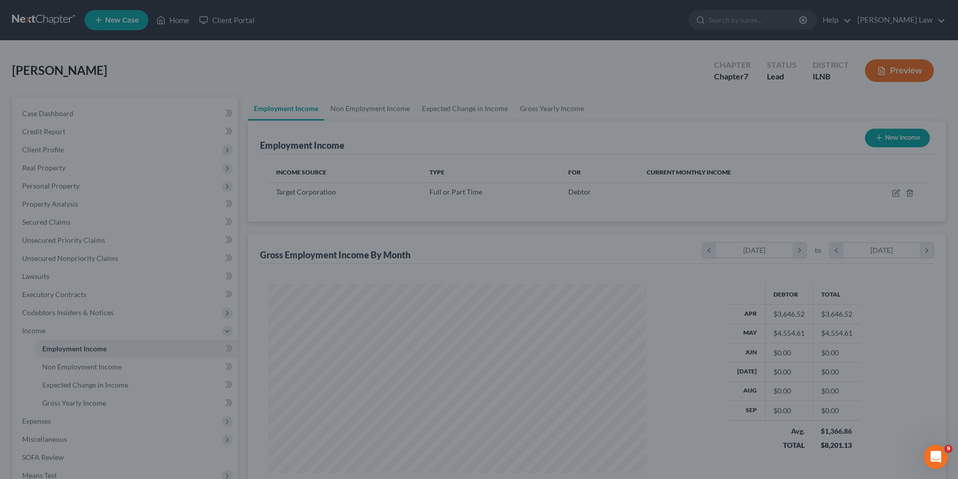
scroll to position [502447, 502239]
